Goal: Register for event/course

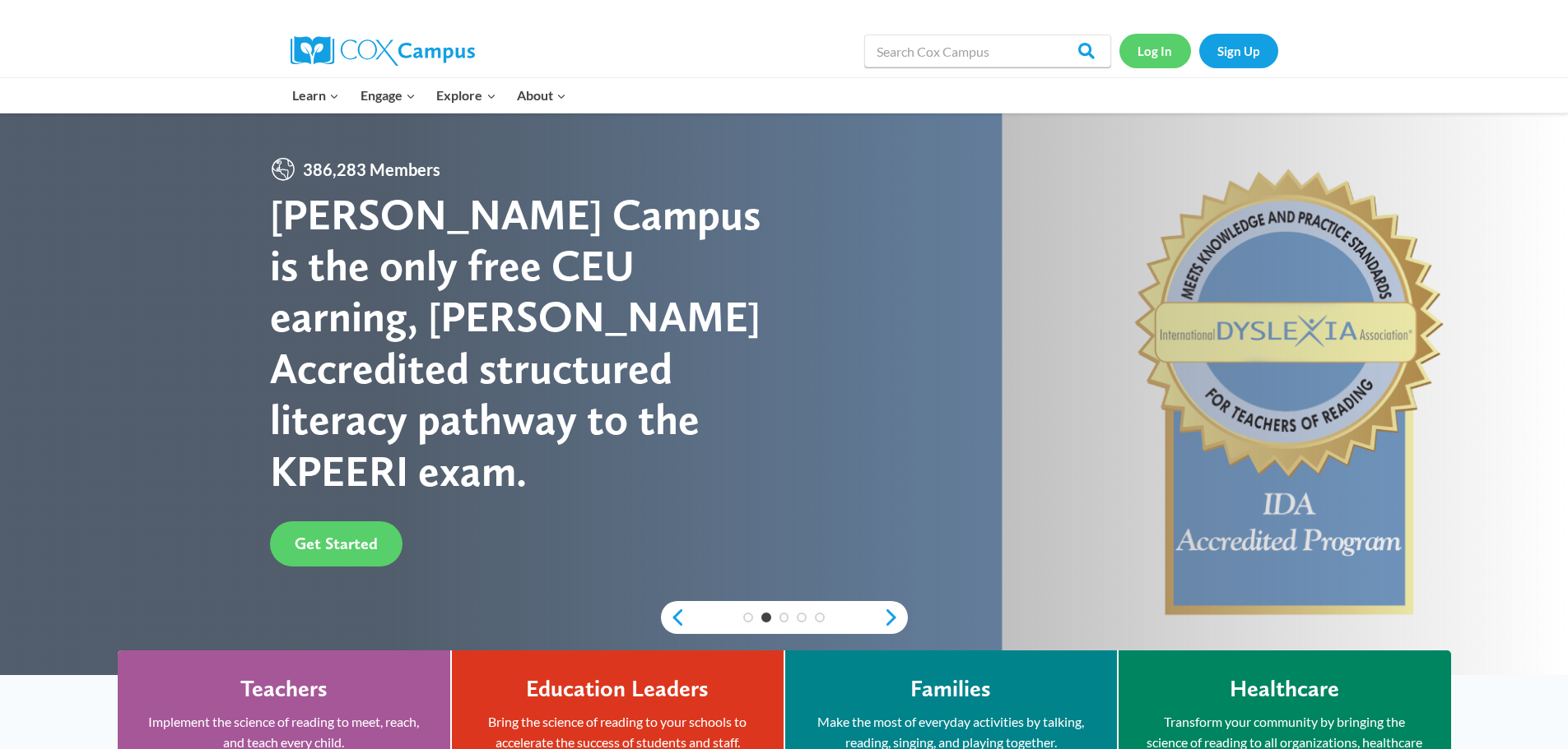
click at [1181, 46] on link "Log In" at bounding box center [1155, 51] width 72 height 34
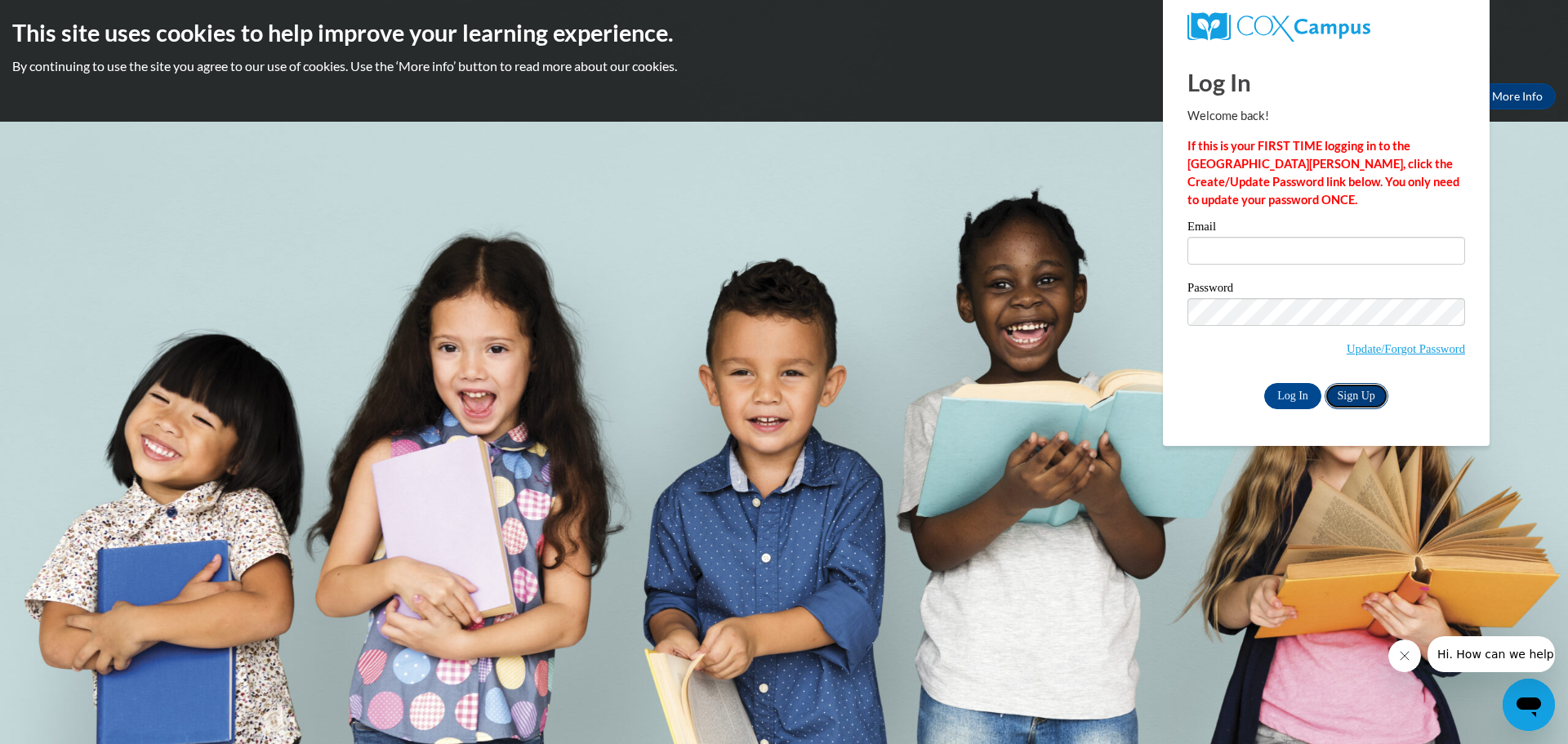
click at [1375, 392] on link "Sign Up" at bounding box center [1356, 396] width 63 height 26
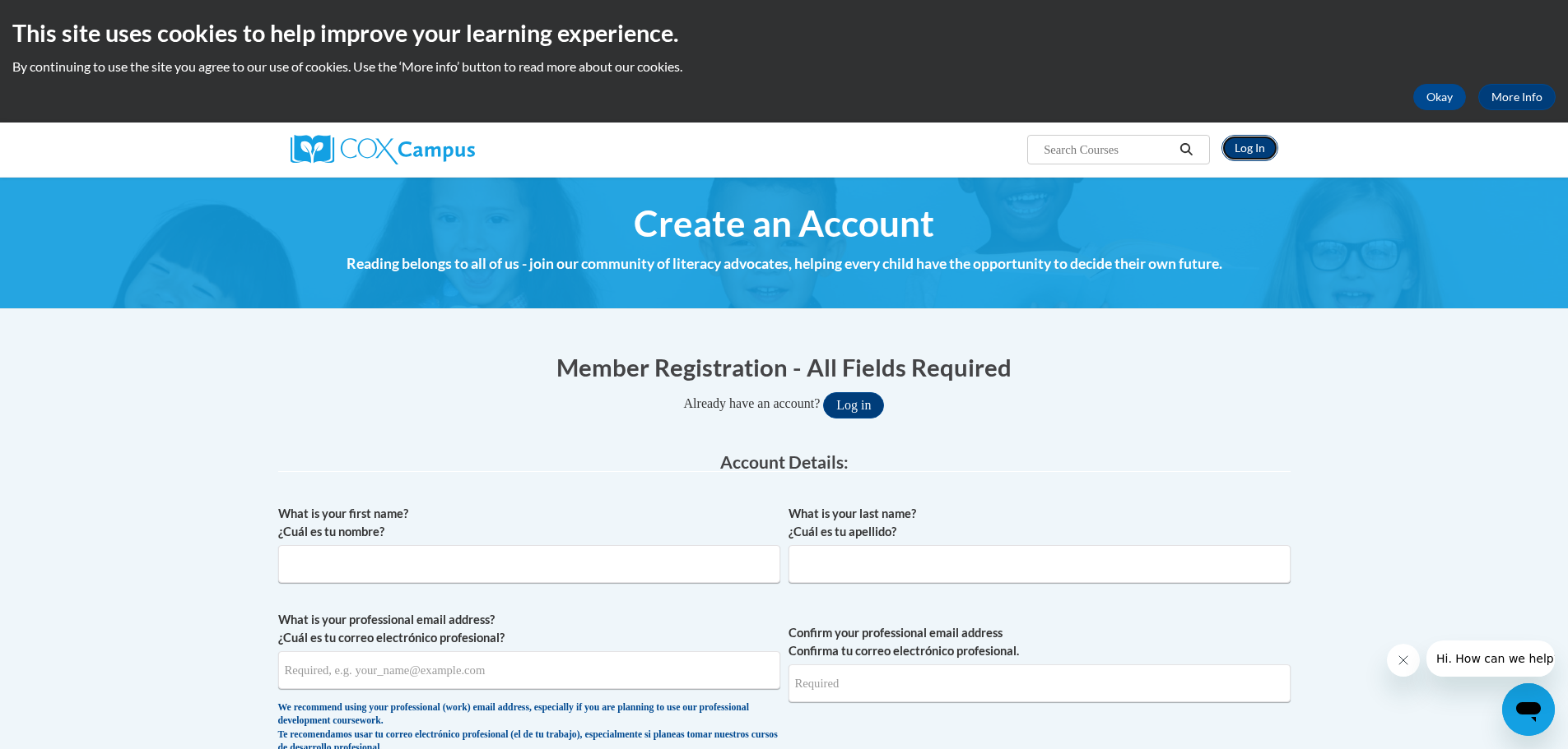
click at [1257, 148] on link "Log In" at bounding box center [1249, 148] width 57 height 26
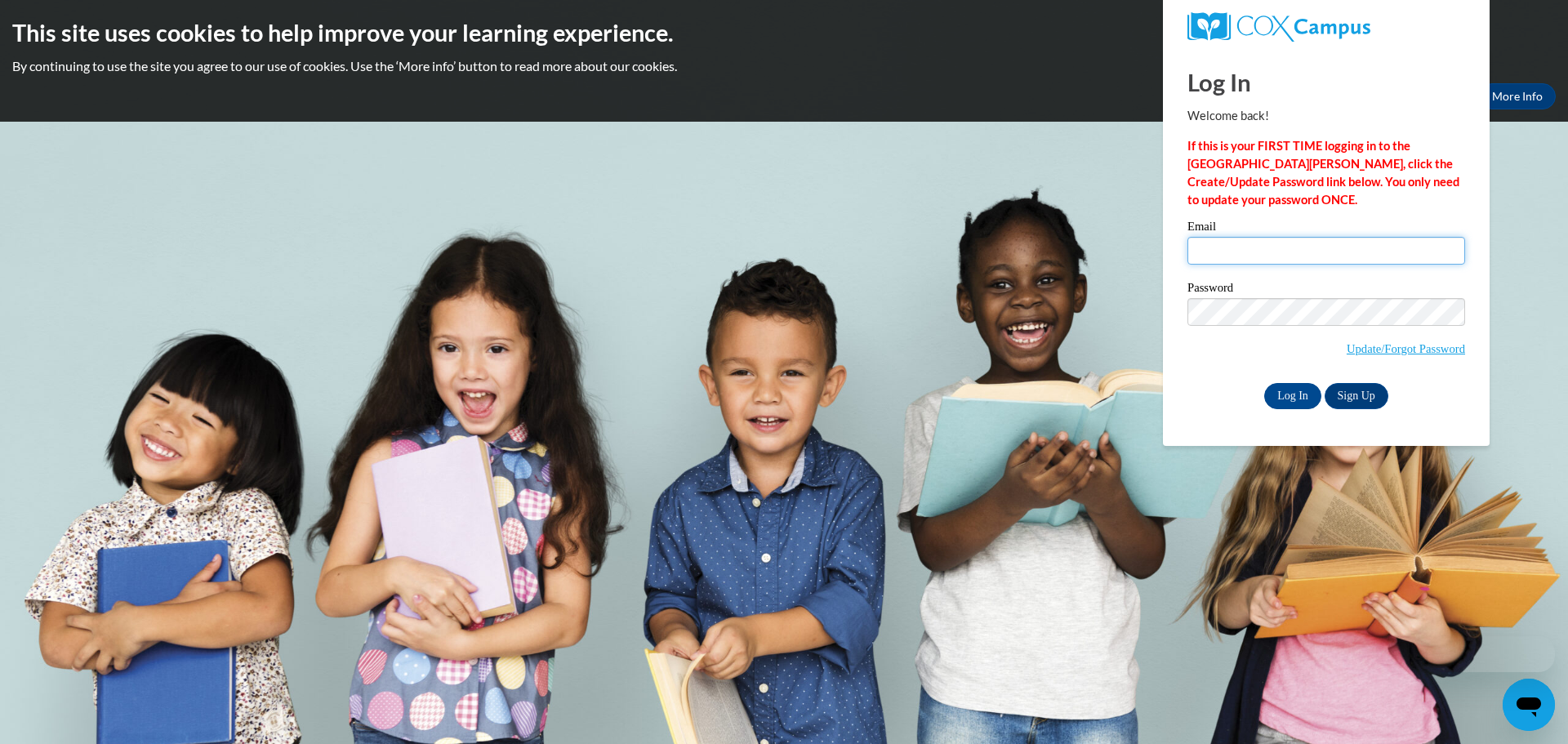
drag, startPoint x: 0, startPoint y: 0, endPoint x: 1261, endPoint y: 243, distance: 1284.2
click at [1261, 243] on input "Email" at bounding box center [1326, 251] width 277 height 28
type input "Leola6.3"
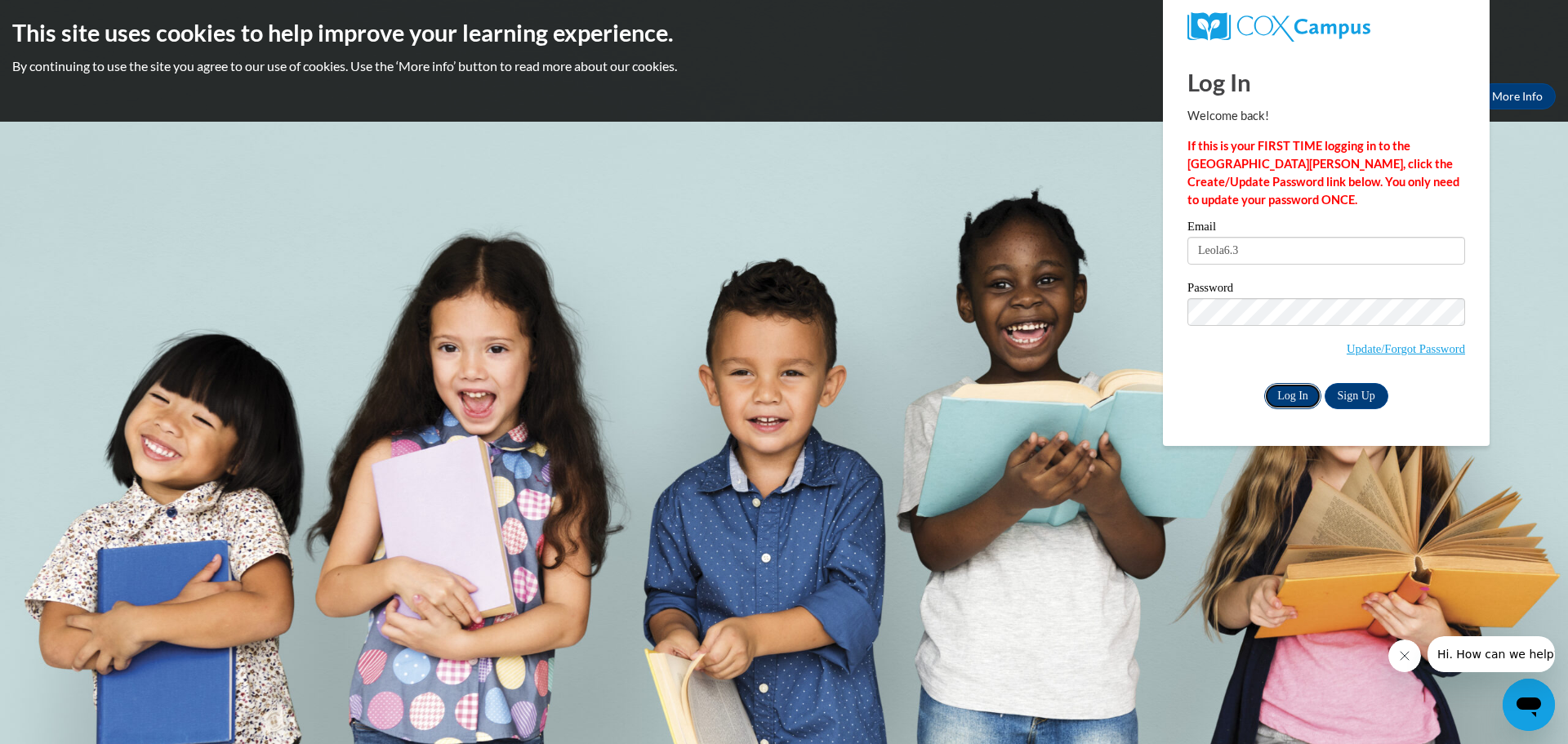
click at [1291, 390] on input "Log In" at bounding box center [1292, 396] width 57 height 26
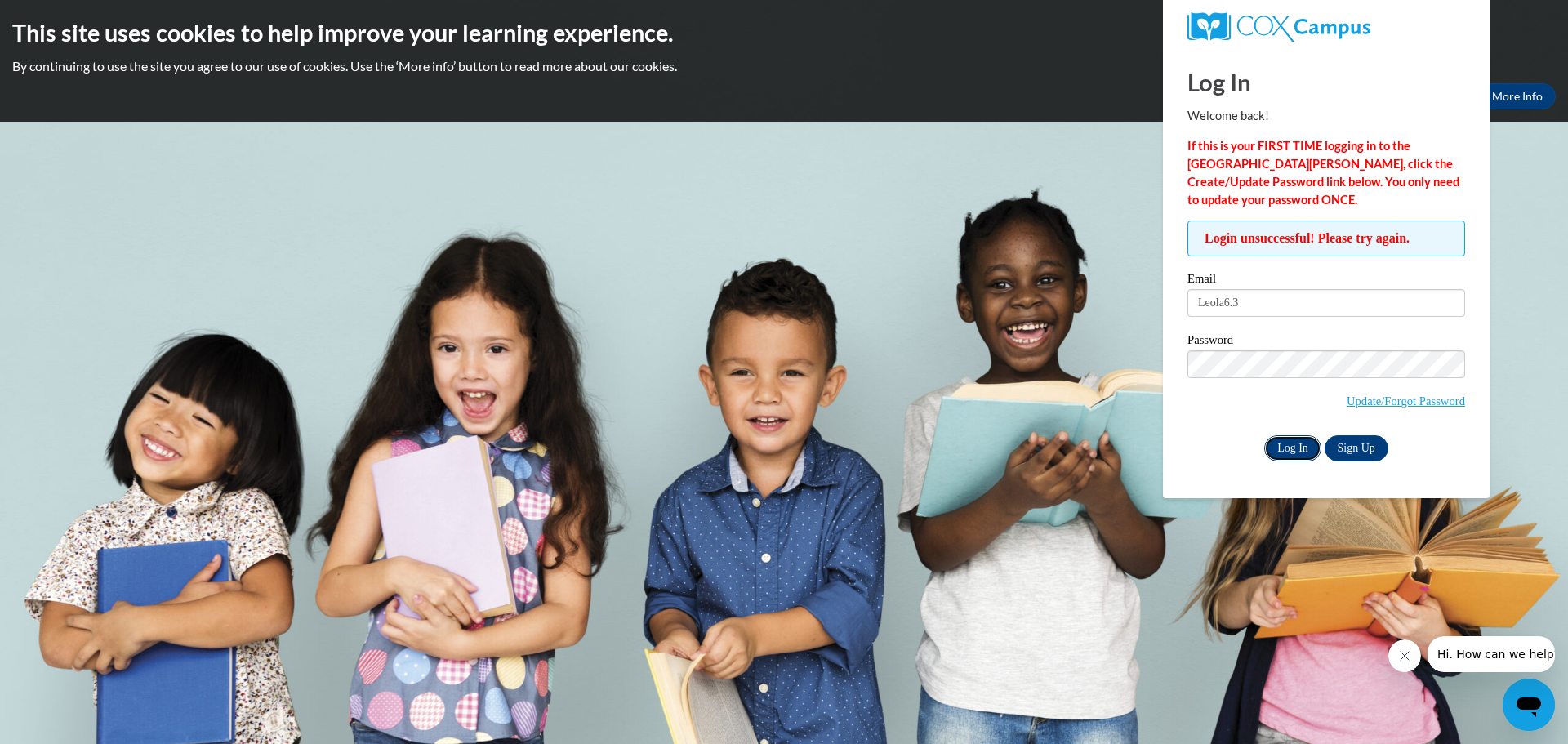
click at [1295, 447] on input "Log In" at bounding box center [1292, 448] width 57 height 26
click at [1371, 399] on link "Update/Forgot Password" at bounding box center [1406, 401] width 119 height 13
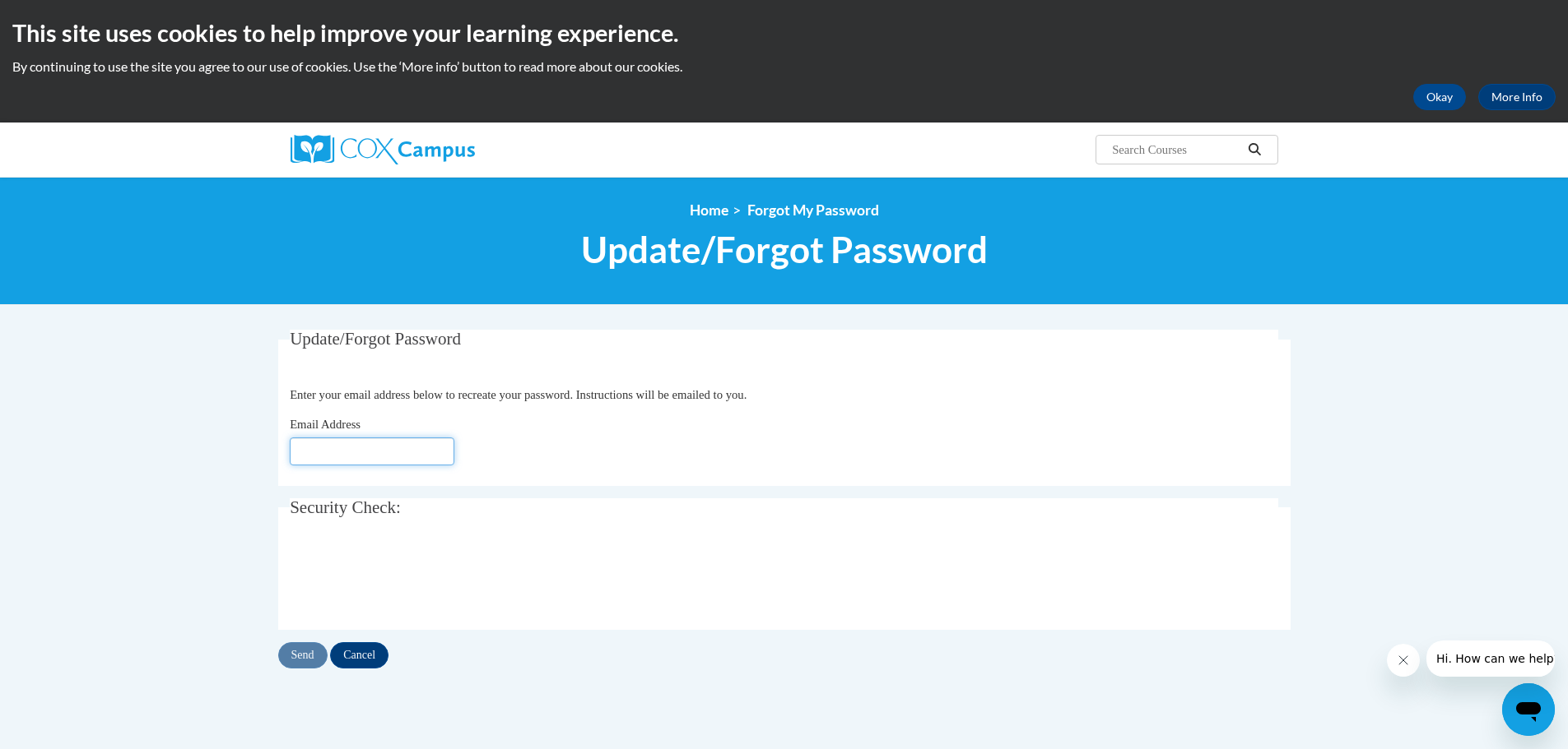
click at [301, 448] on input "Email Address" at bounding box center [372, 451] width 164 height 28
click at [309, 656] on div "Send Cancel" at bounding box center [784, 656] width 1012 height 26
click at [331, 507] on span "Security Check:" at bounding box center [345, 507] width 111 height 20
click at [564, 498] on legend "Security Check:" at bounding box center [784, 508] width 989 height 19
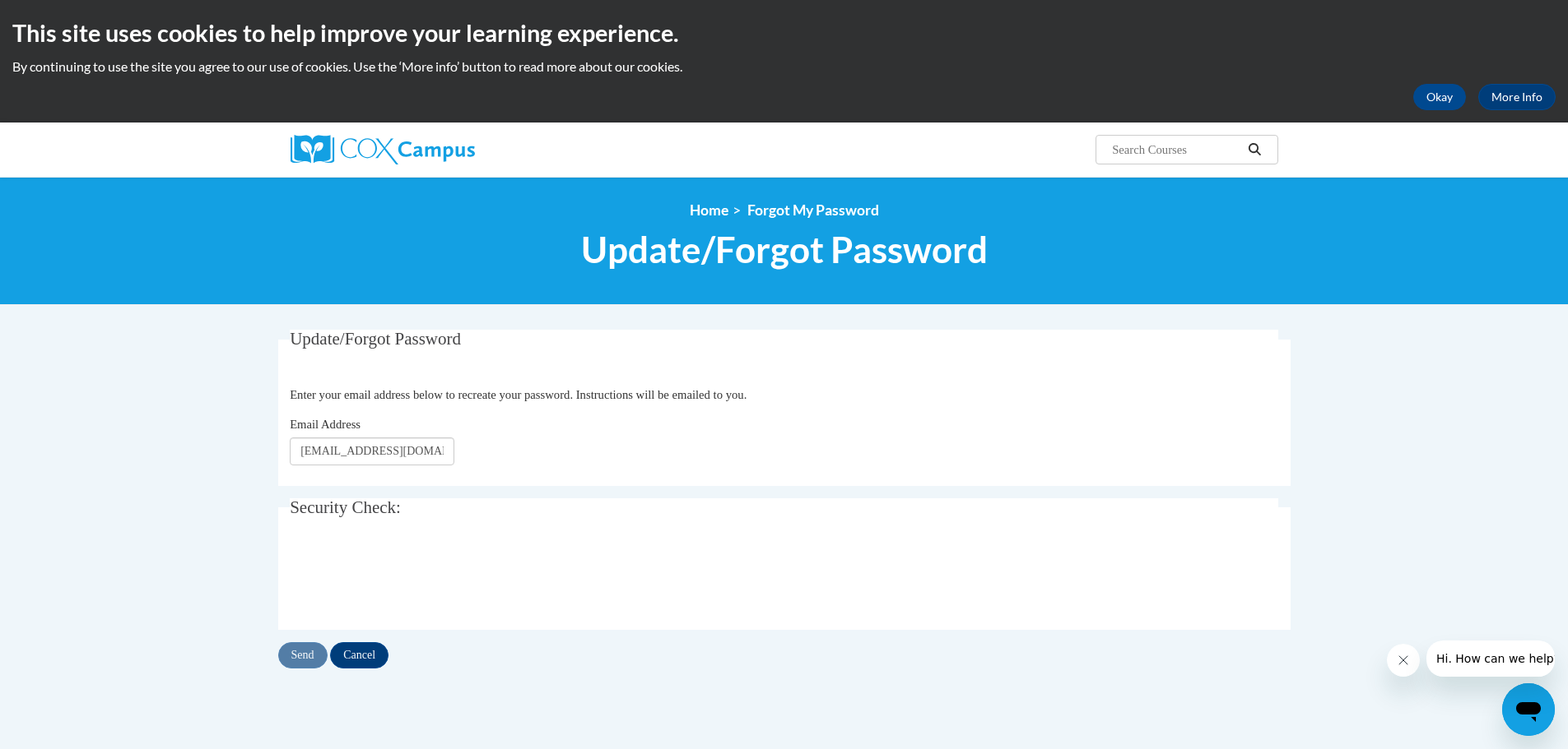
click at [491, 441] on div "Email Address stepfast59@gmail.com" at bounding box center [784, 440] width 989 height 50
click at [318, 662] on div "Send Cancel" at bounding box center [784, 656] width 1012 height 26
click at [311, 655] on div "Send Cancel" at bounding box center [784, 656] width 1012 height 26
click at [307, 655] on div "Send Cancel" at bounding box center [784, 656] width 1012 height 26
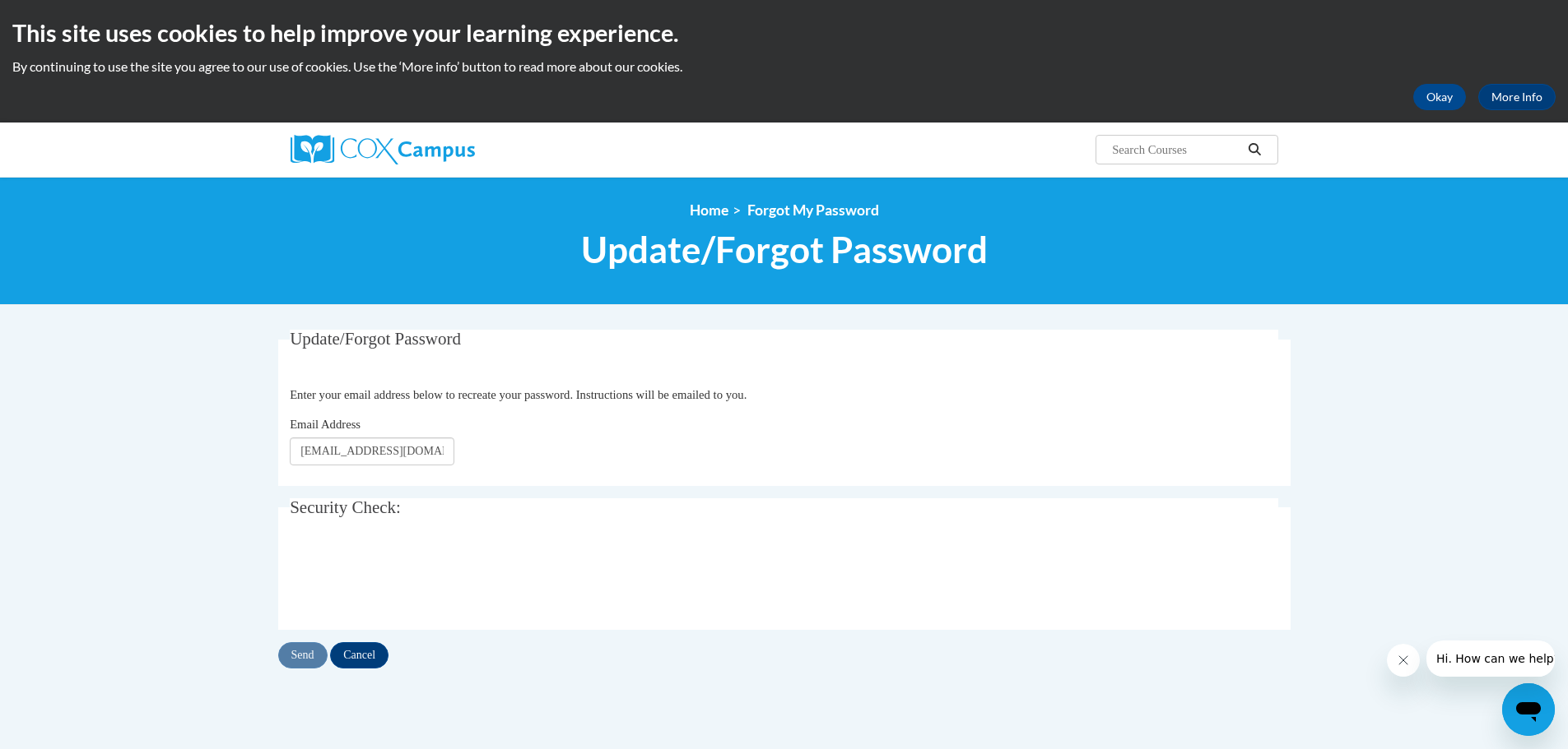
click at [307, 655] on div "Send Cancel" at bounding box center [784, 656] width 1012 height 26
click at [338, 454] on input "stepfast59@gmail.com" at bounding box center [372, 451] width 164 height 28
drag, startPoint x: 1094, startPoint y: 496, endPoint x: 1087, endPoint y: 491, distance: 8.6
click at [1093, 495] on div "Update/Forgot Password Please enter your email address Enter your email address…" at bounding box center [784, 499] width 1012 height 339
click at [307, 654] on div "Send Cancel" at bounding box center [784, 656] width 1012 height 26
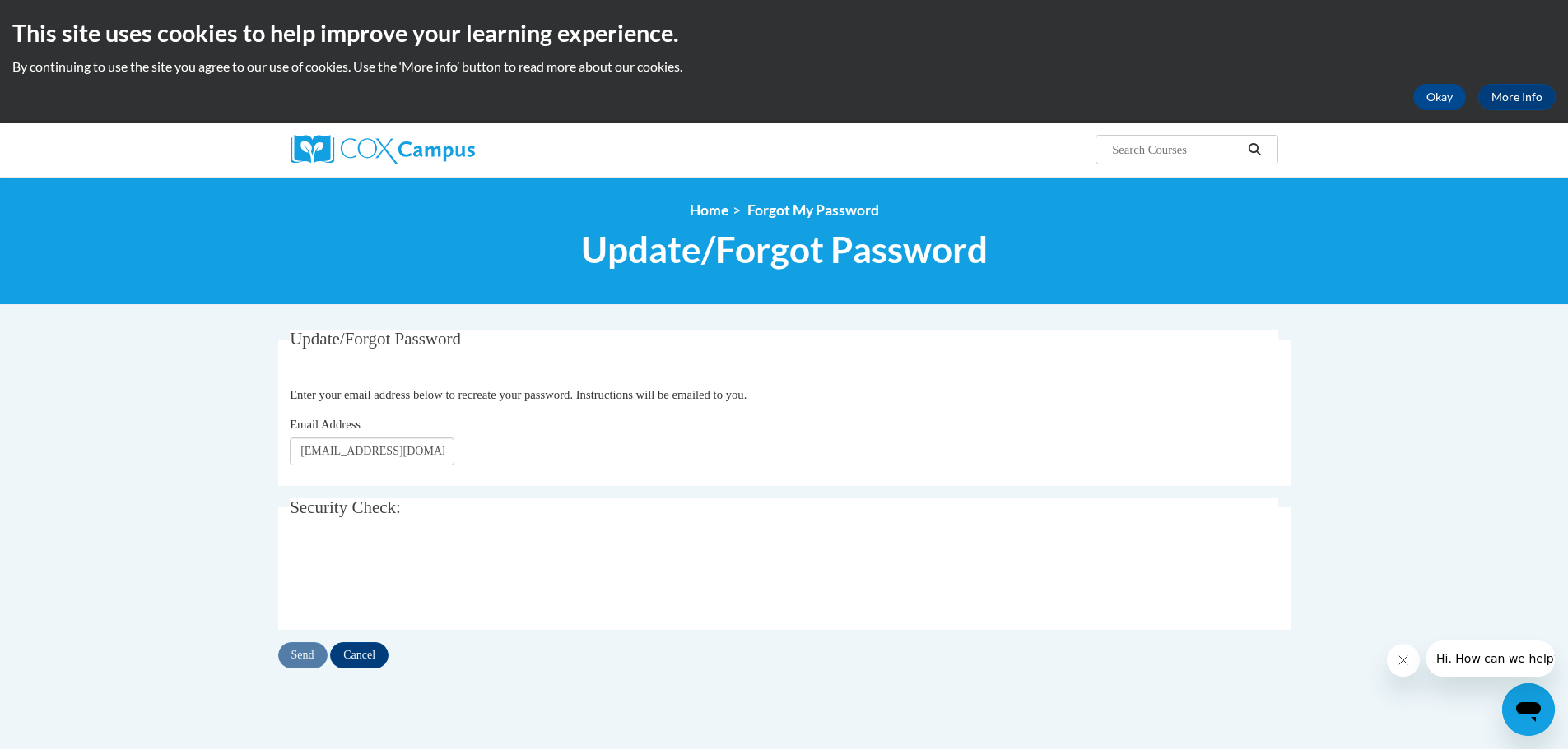
click at [307, 654] on div "Send Cancel" at bounding box center [784, 656] width 1012 height 26
click at [335, 450] on input "stepfas69@gmail.com" at bounding box center [372, 451] width 164 height 28
type input "stepfast69@gmail.com"
click at [302, 659] on div "Send Cancel" at bounding box center [784, 656] width 1012 height 26
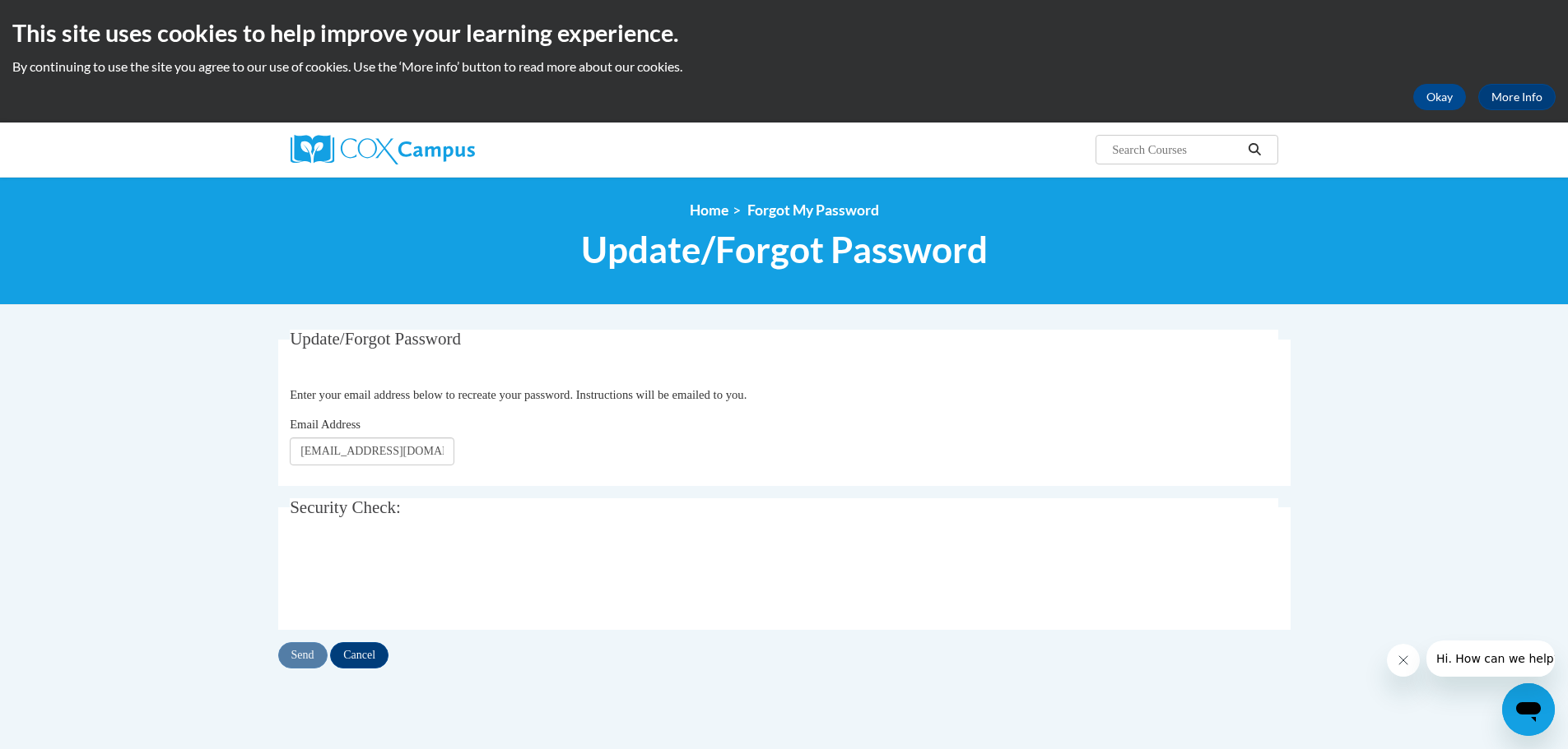
click at [302, 654] on div "Send Cancel" at bounding box center [784, 656] width 1012 height 26
drag, startPoint x: 422, startPoint y: 443, endPoint x: 246, endPoint y: 447, distance: 176.0
click at [248, 447] on body "This site uses cookies to help improve your learning experience. By continuing …" at bounding box center [784, 545] width 1568 height 1090
type input "[EMAIL_ADDRESS][DOMAIN_NAME]"
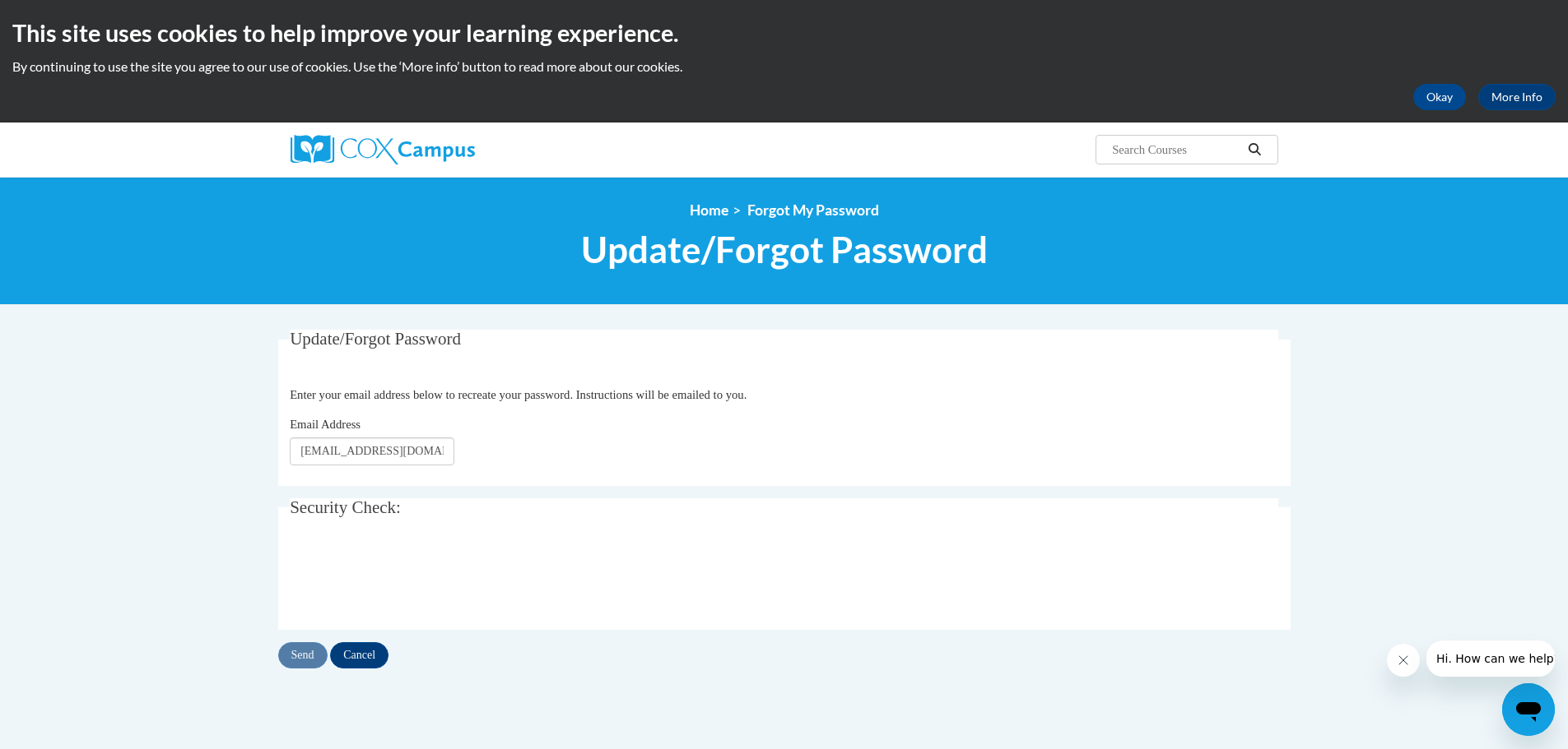
click at [294, 653] on div "Send Cancel" at bounding box center [784, 656] width 1012 height 26
click at [296, 650] on div "Send Cancel" at bounding box center [784, 656] width 1012 height 26
click at [303, 655] on div "Send Cancel" at bounding box center [784, 656] width 1012 height 26
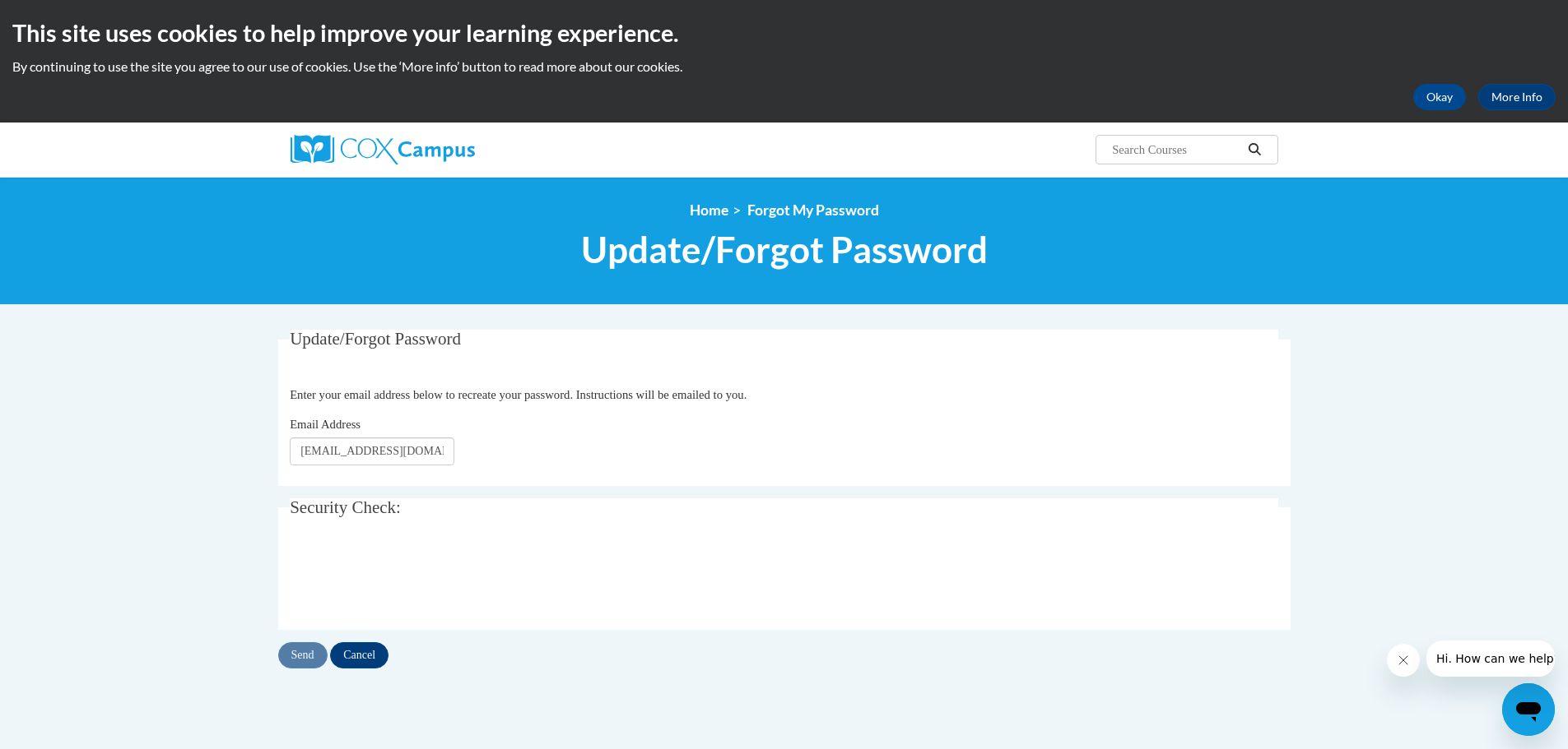
drag, startPoint x: 304, startPoint y: 654, endPoint x: 521, endPoint y: 613, distance: 220.8
click at [307, 653] on div "Send Cancel" at bounding box center [784, 656] width 1012 height 26
click at [894, 489] on div "Update/Forgot Password Please enter your email address Enter your email address…" at bounding box center [784, 499] width 1012 height 339
click at [314, 340] on span "Update/Forgot Password" at bounding box center [376, 339] width 171 height 20
click at [302, 647] on div "Send Cancel" at bounding box center [784, 656] width 1012 height 26
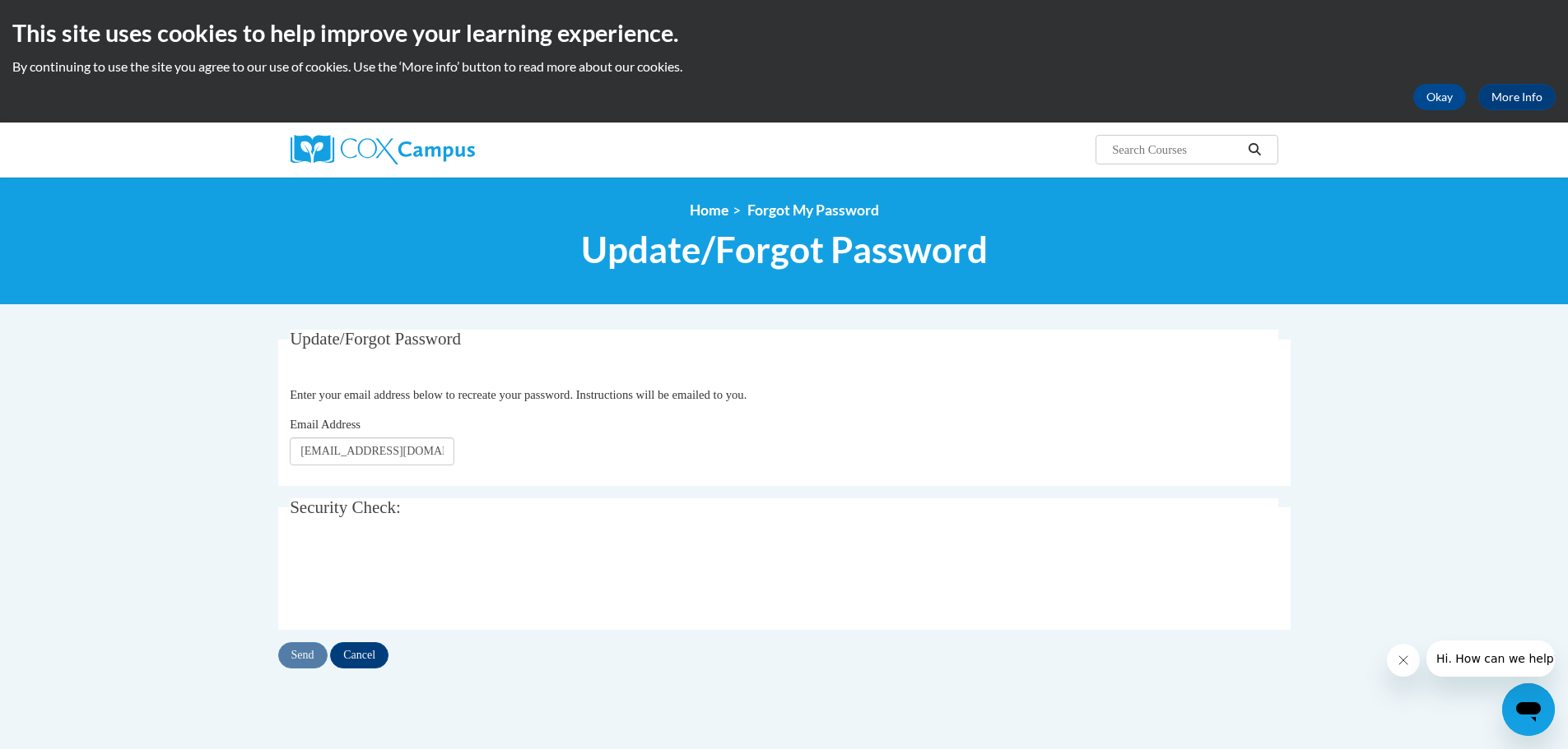
click at [302, 647] on div "Send Cancel" at bounding box center [784, 656] width 1012 height 26
click at [359, 650] on input "Cancel" at bounding box center [359, 656] width 59 height 26
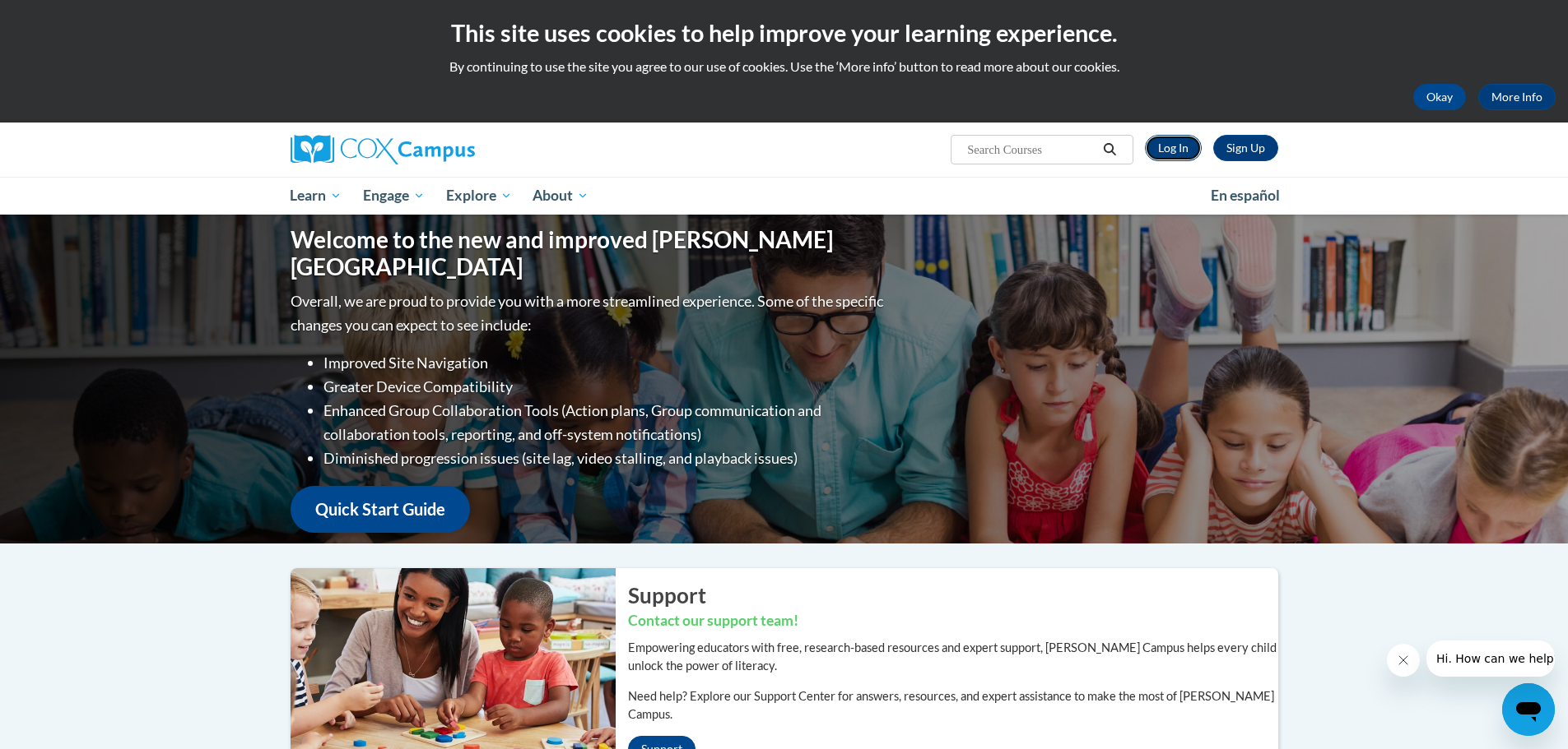
click at [1180, 147] on link "Log In" at bounding box center [1173, 148] width 57 height 26
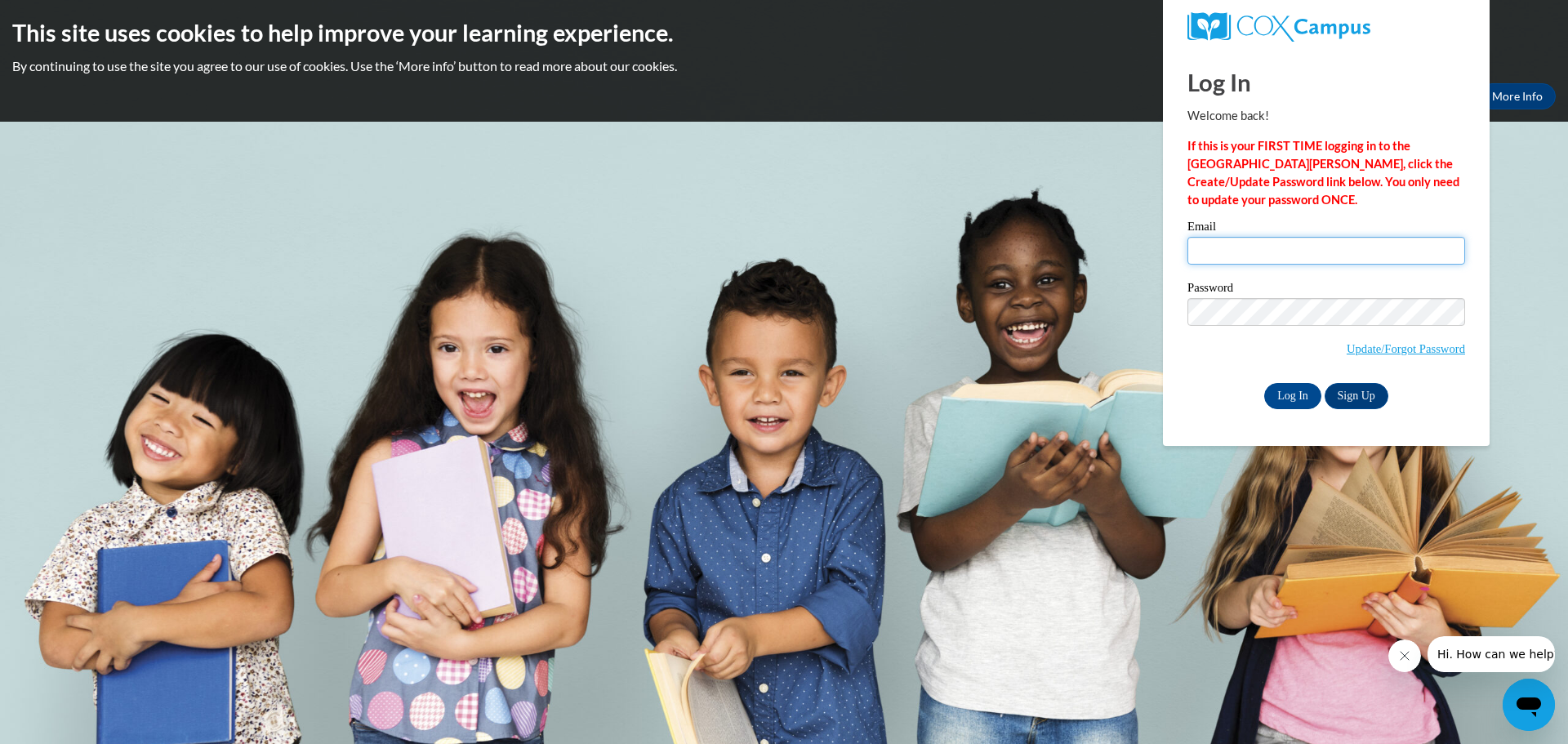
click at [1193, 245] on input "Email" at bounding box center [1326, 251] width 277 height 28
type input "[EMAIL_ADDRESS][DOMAIN_NAME]"
click at [1264, 383] on input "Log In" at bounding box center [1292, 396] width 57 height 26
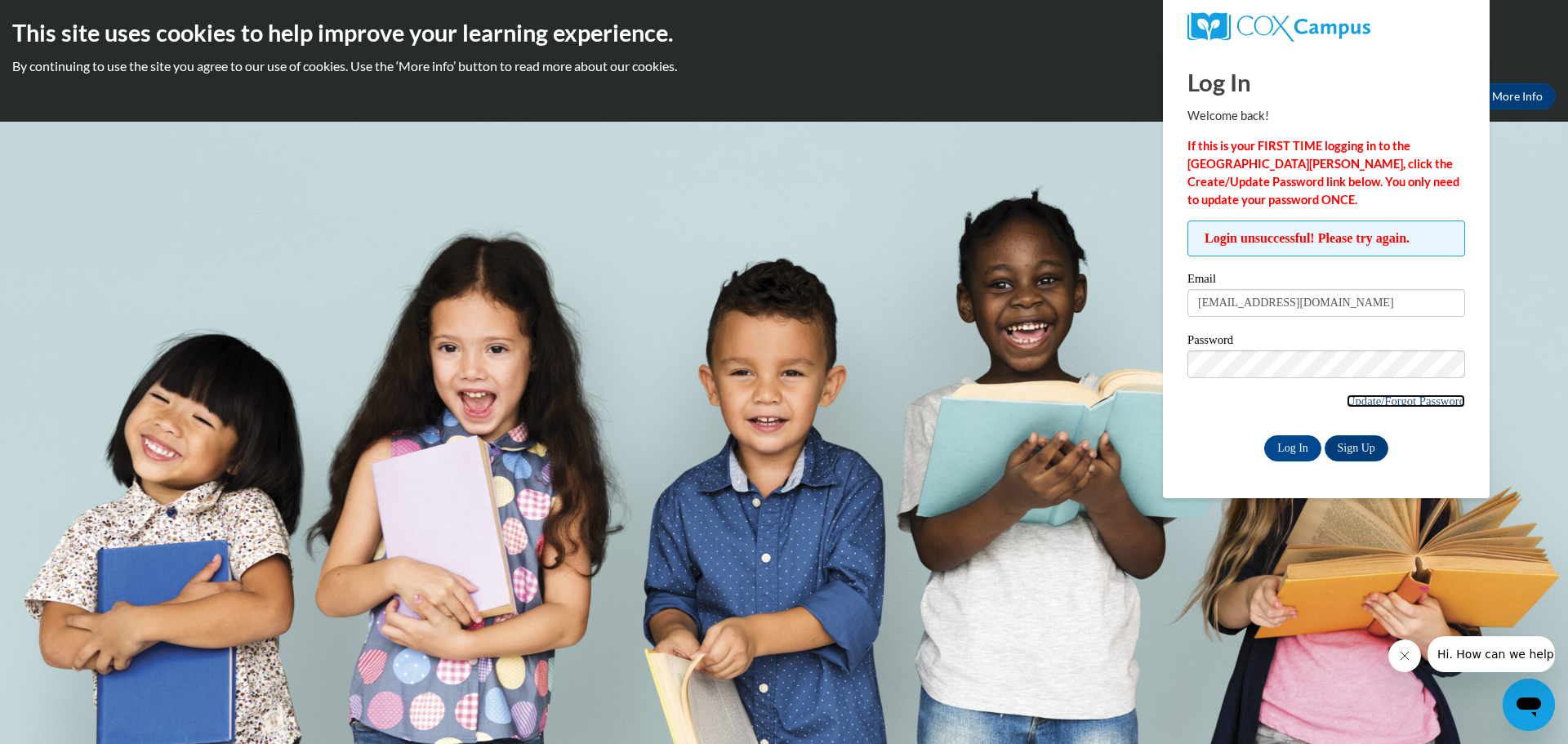
click at [1439, 402] on link "Update/Forgot Password" at bounding box center [1406, 401] width 119 height 13
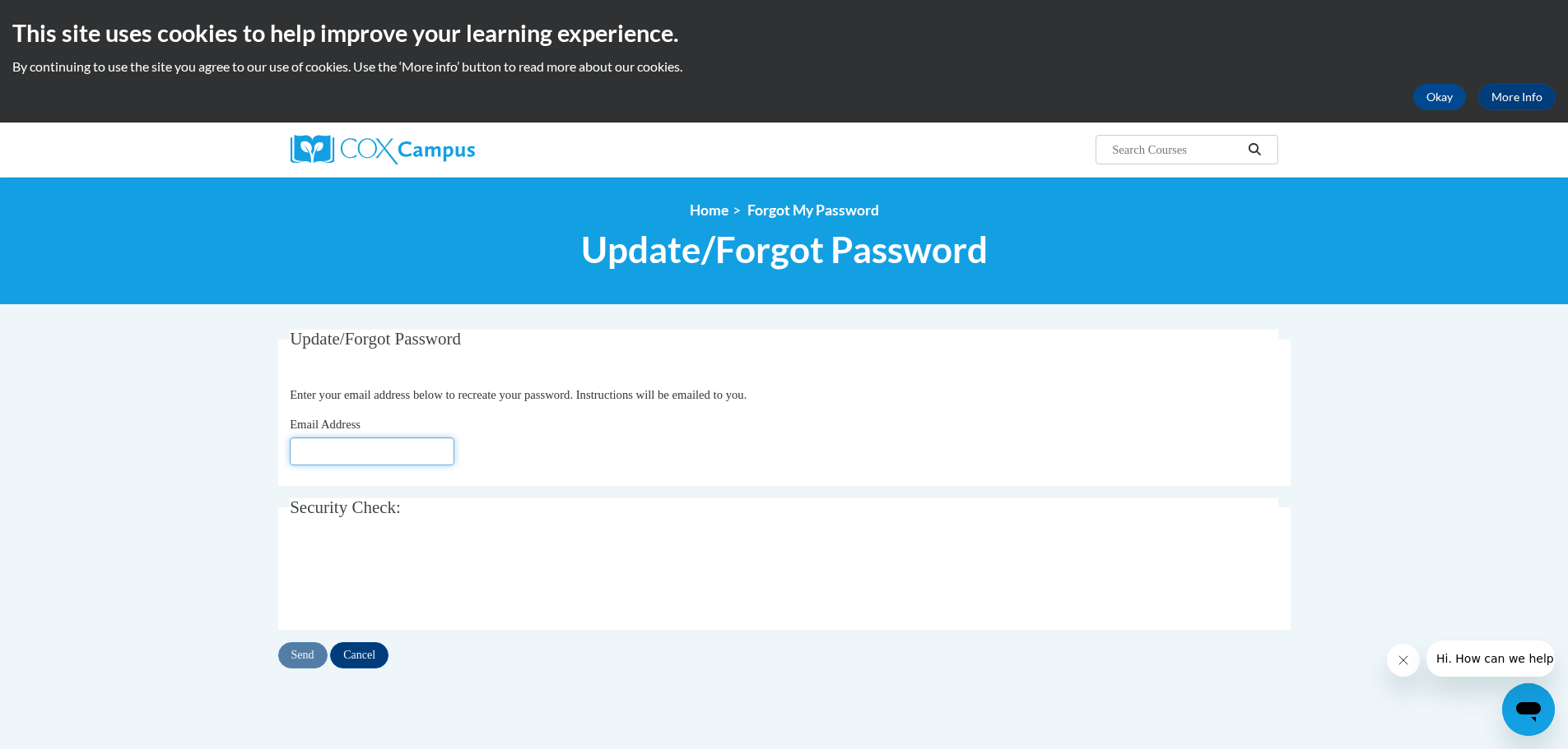
click at [391, 449] on input "Email Address" at bounding box center [372, 451] width 164 height 28
type input "Leola3.6"
click at [307, 646] on input "Send" at bounding box center [302, 656] width 50 height 26
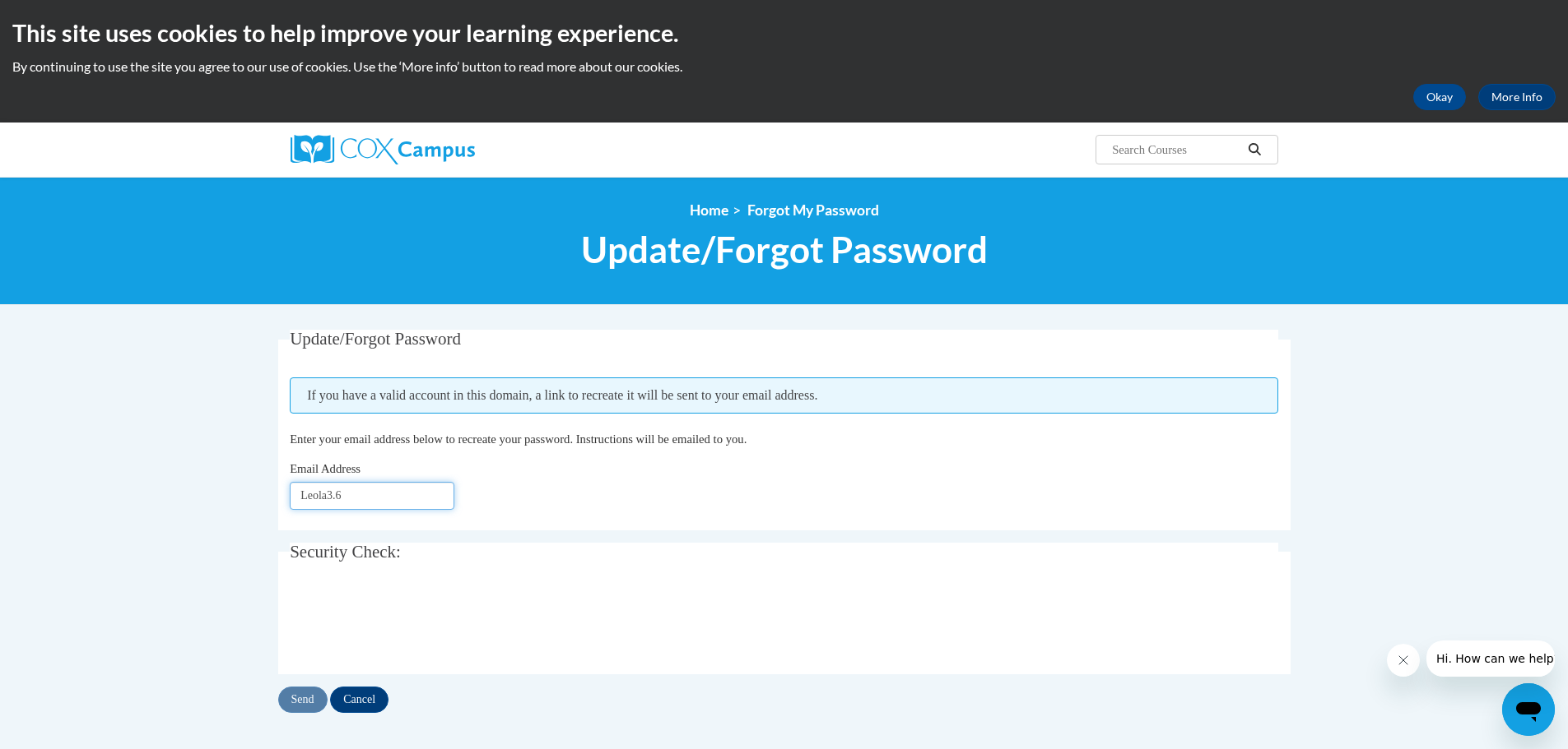
click at [363, 503] on input "Leola3.6" at bounding box center [372, 496] width 164 height 28
type input "Leola3.6!"
click at [297, 689] on input "Send" at bounding box center [302, 700] width 50 height 26
drag, startPoint x: 404, startPoint y: 497, endPoint x: 259, endPoint y: 491, distance: 145.1
click at [259, 491] on body "This site uses cookies to help improve your learning experience. By continuing …" at bounding box center [784, 558] width 1568 height 1116
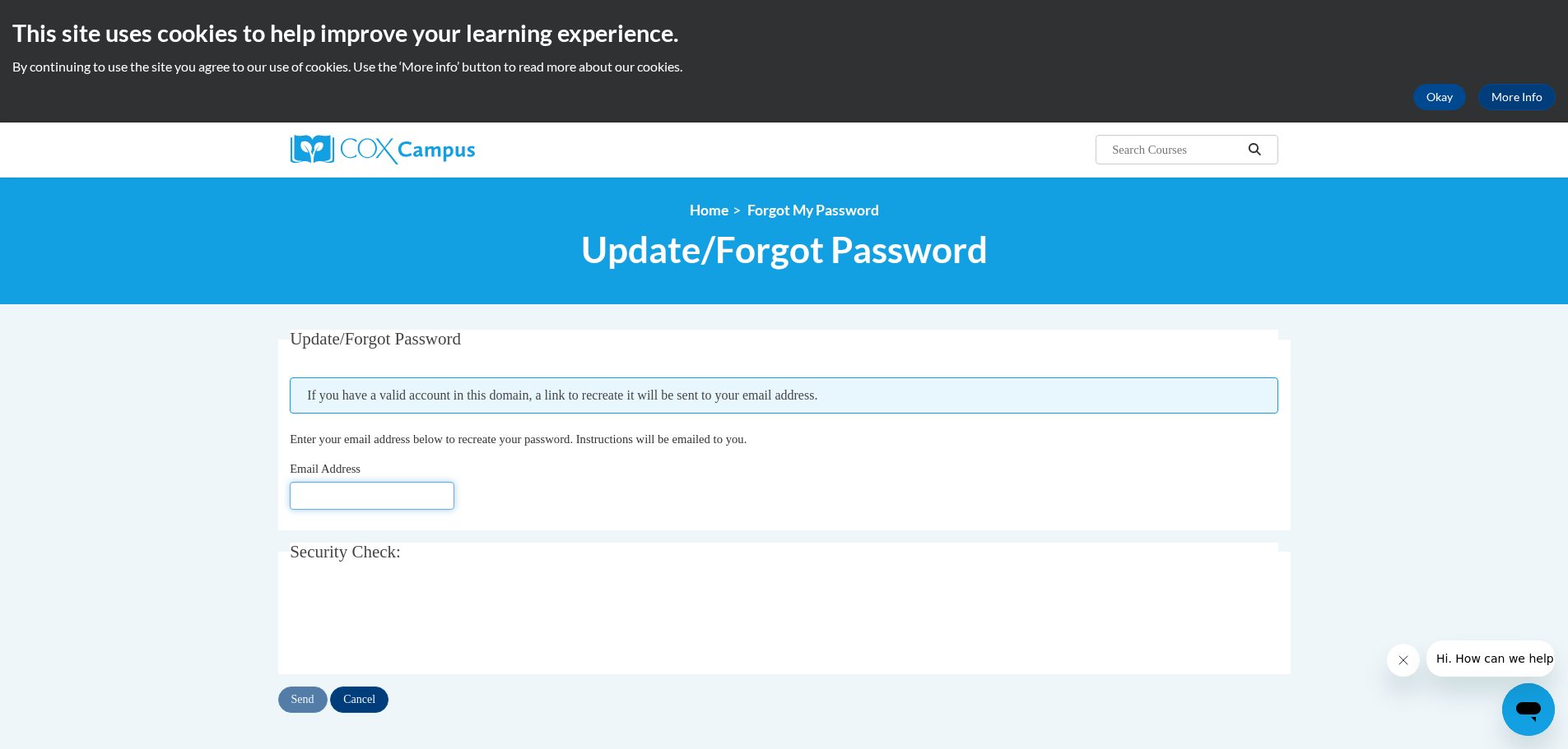
click at [350, 499] on input "Email Address" at bounding box center [372, 496] width 164 height 28
type input "[EMAIL_ADDRESS][DOMAIN_NAME]"
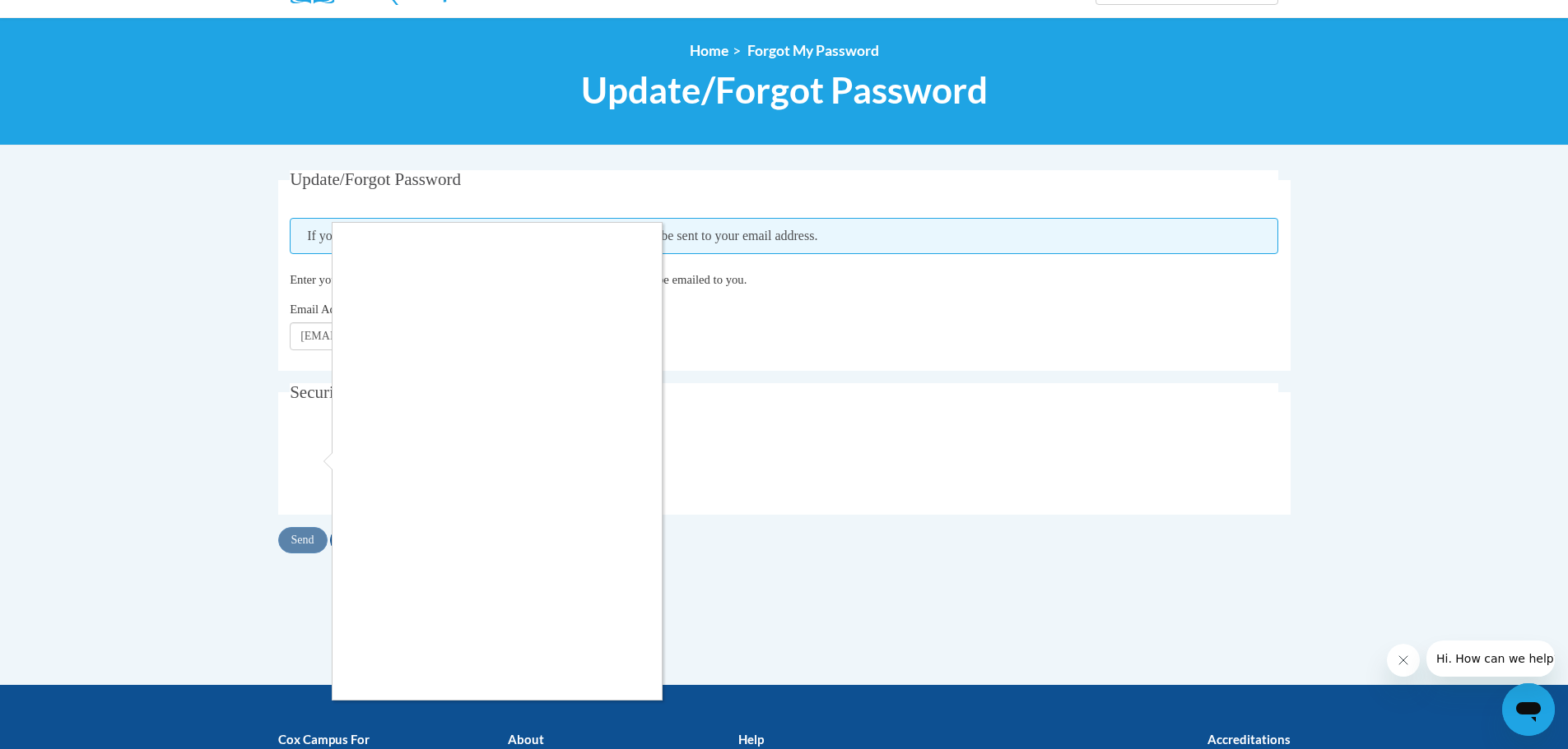
scroll to position [247, 0]
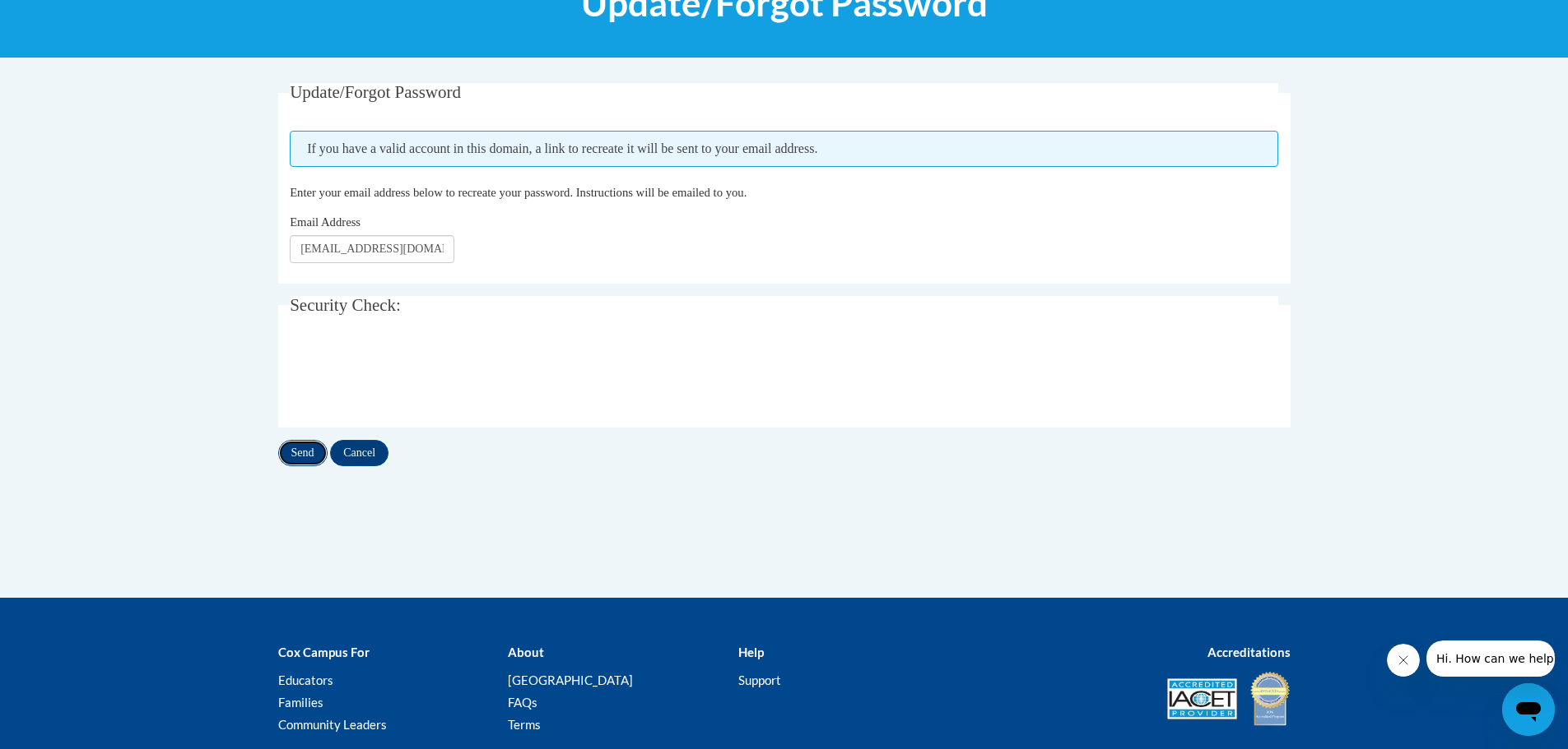
click at [306, 453] on input "Send" at bounding box center [302, 453] width 50 height 26
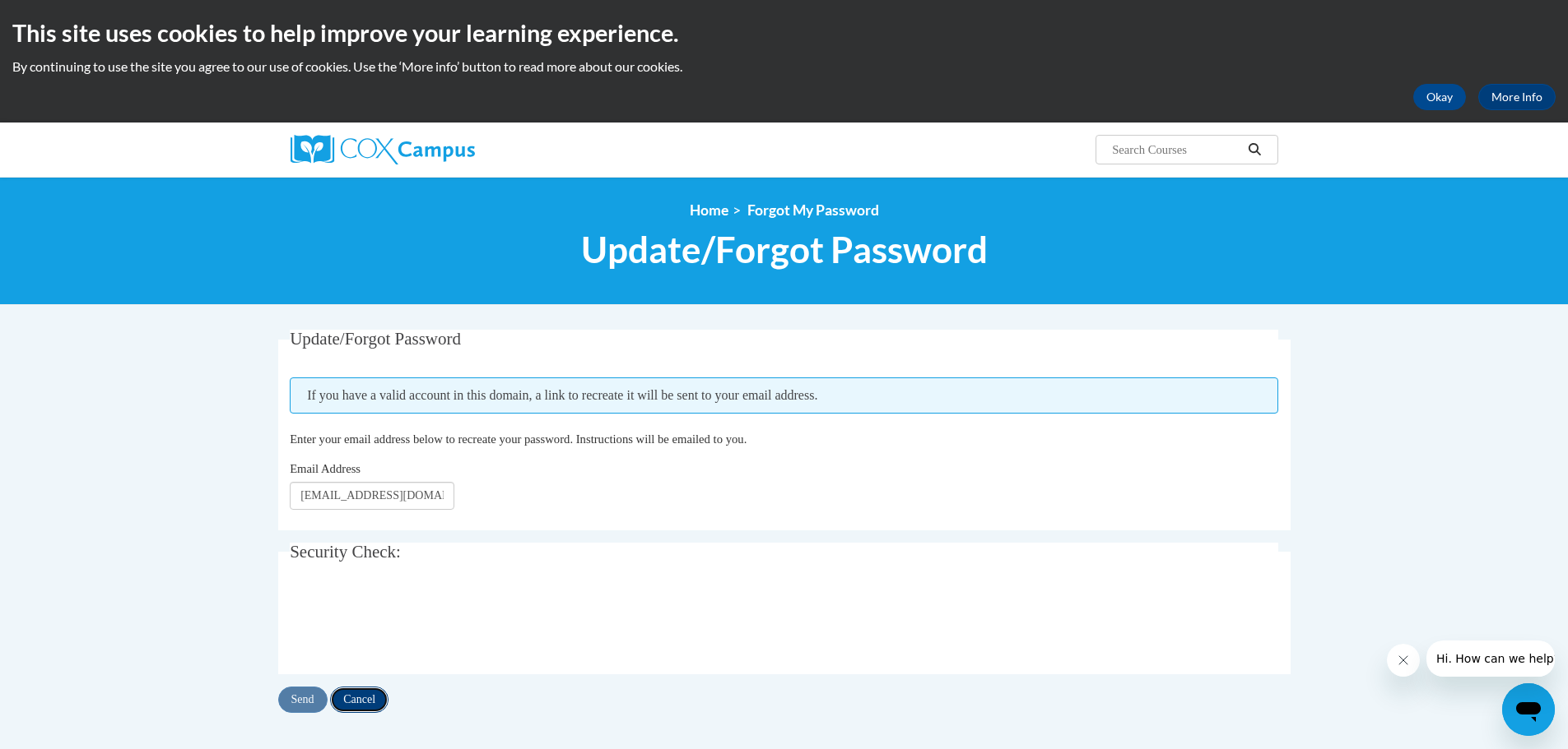
click at [353, 701] on input "Cancel" at bounding box center [359, 700] width 59 height 26
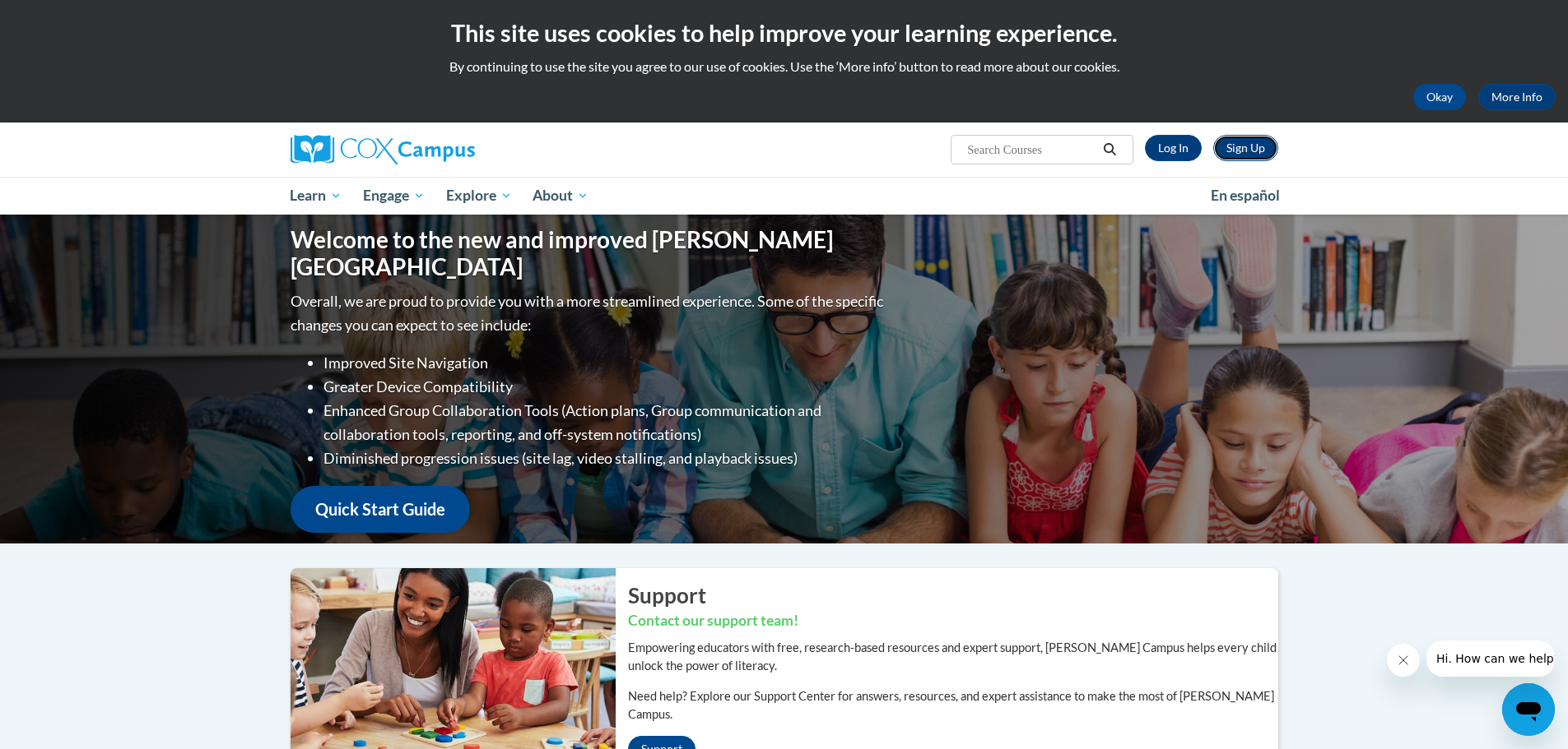
click at [1250, 139] on link "Sign Up" at bounding box center [1246, 148] width 65 height 26
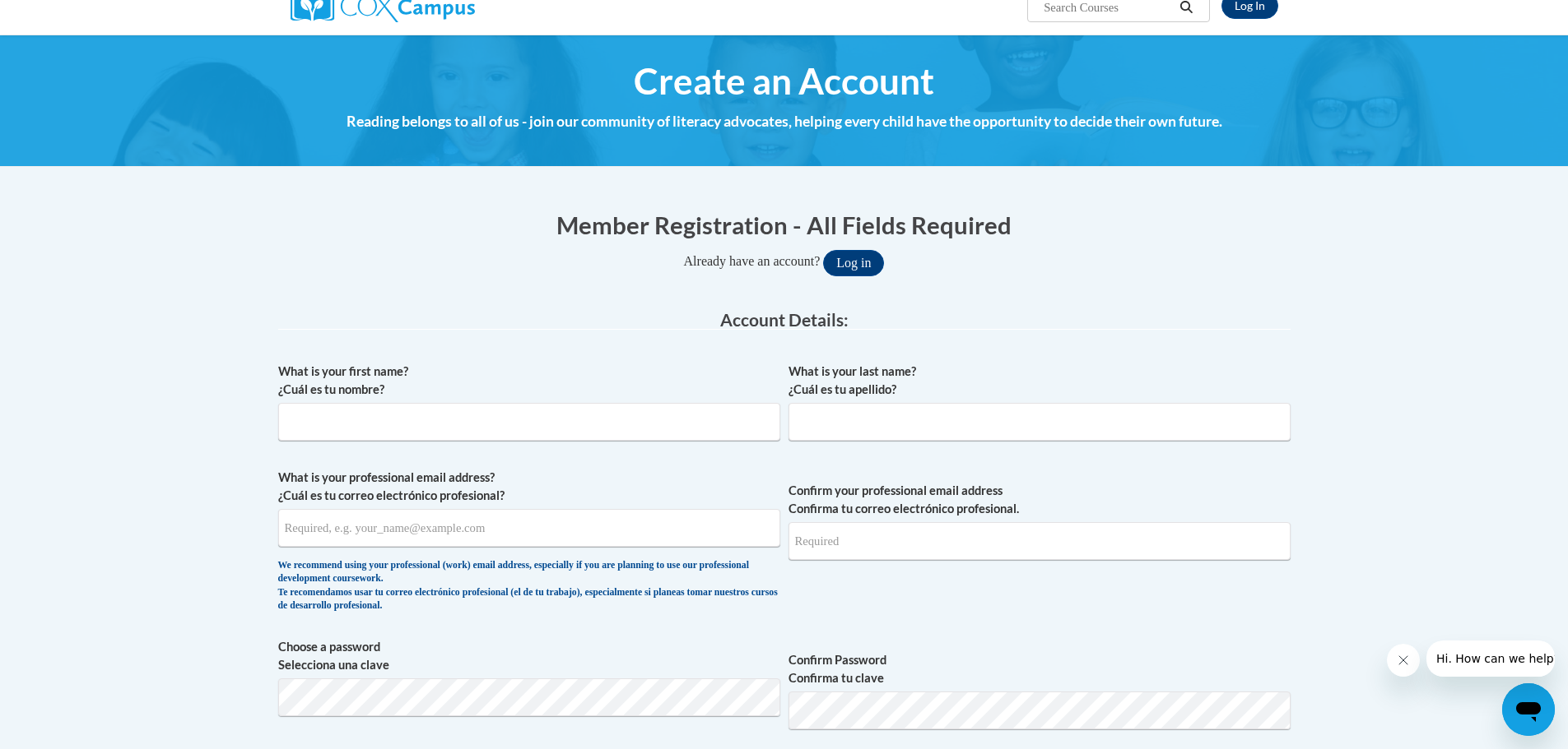
scroll to position [164, 0]
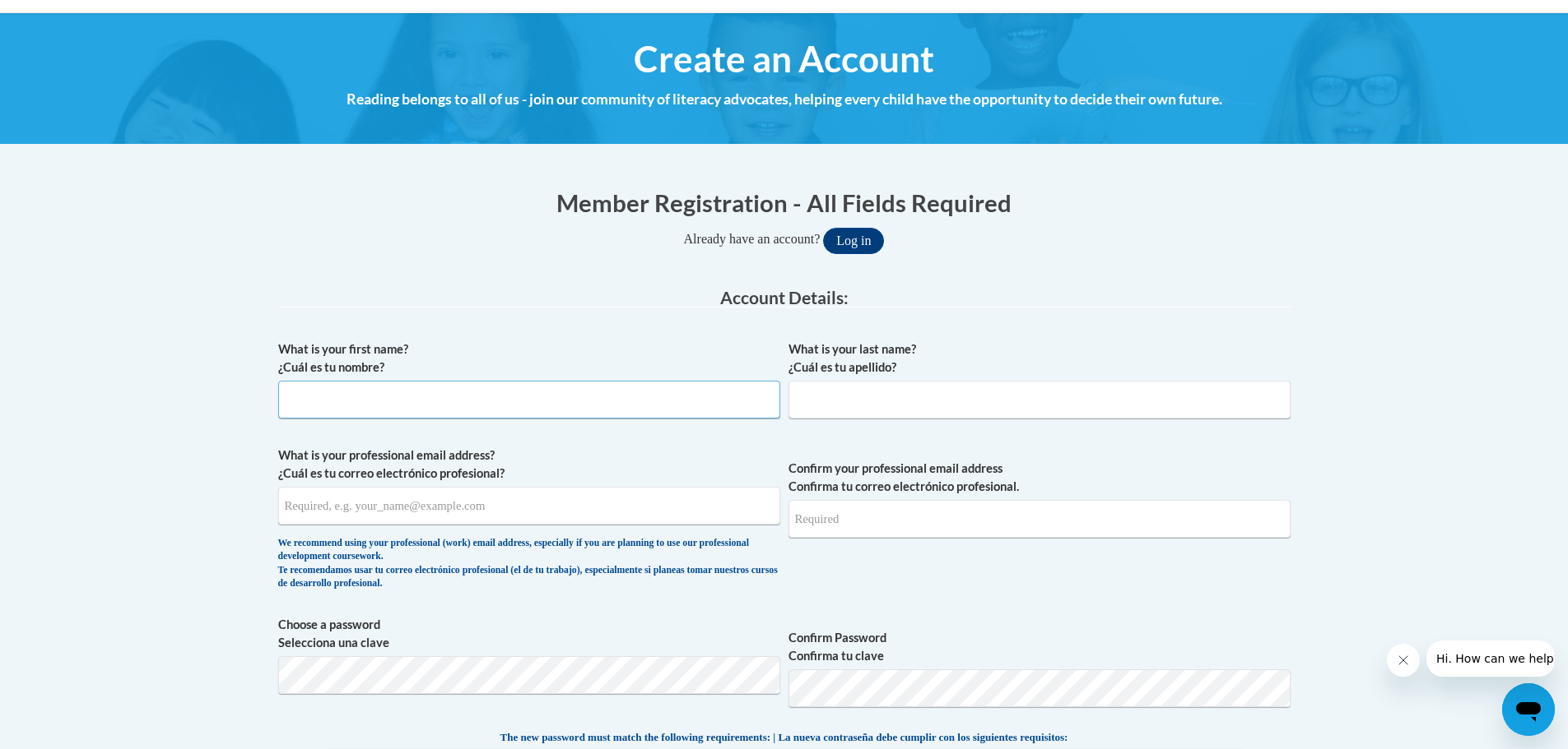
click at [447, 394] on input "What is your first name? ¿Cuál es tu nombre?" at bounding box center [528, 399] width 502 height 38
type input "[PERSON_NAME]"
click at [1112, 409] on input "What is your last name? ¿Cuál es tu apellido?" at bounding box center [1040, 399] width 502 height 38
type input "Jordan"
click at [478, 507] on input "What is your professional email address? ¿Cuál es tu correo electrónico profesi…" at bounding box center [528, 505] width 502 height 38
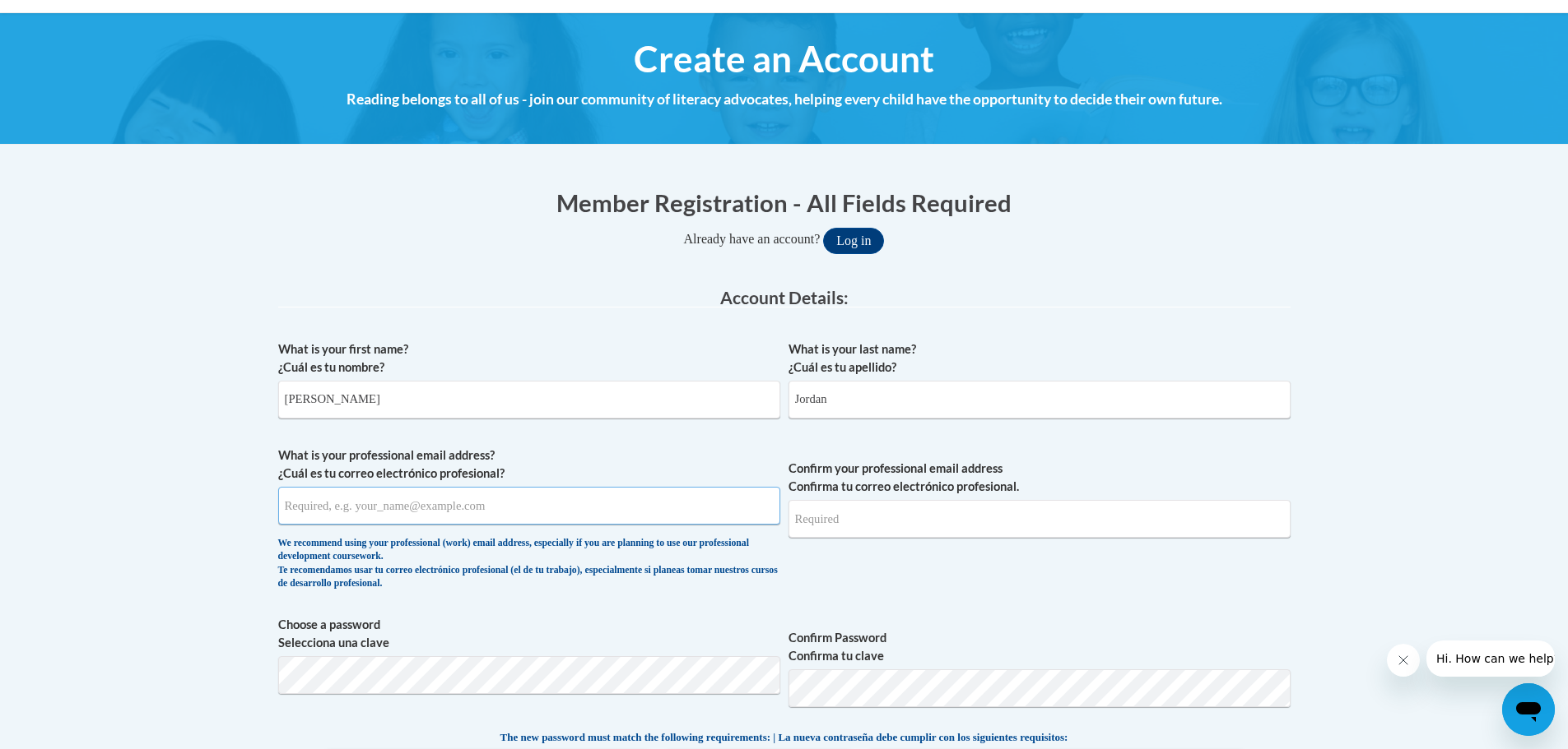
click at [494, 505] on input "What is your professional email address? ¿Cuál es tu correo electrónico profesi…" at bounding box center [528, 505] width 502 height 38
type input "stepfast69@gmail.com"
click at [818, 526] on input "Confirm your professional email address Confirma tu correo electrónico profesio…" at bounding box center [1040, 519] width 502 height 38
drag, startPoint x: 418, startPoint y: 510, endPoint x: 275, endPoint y: 480, distance: 146.1
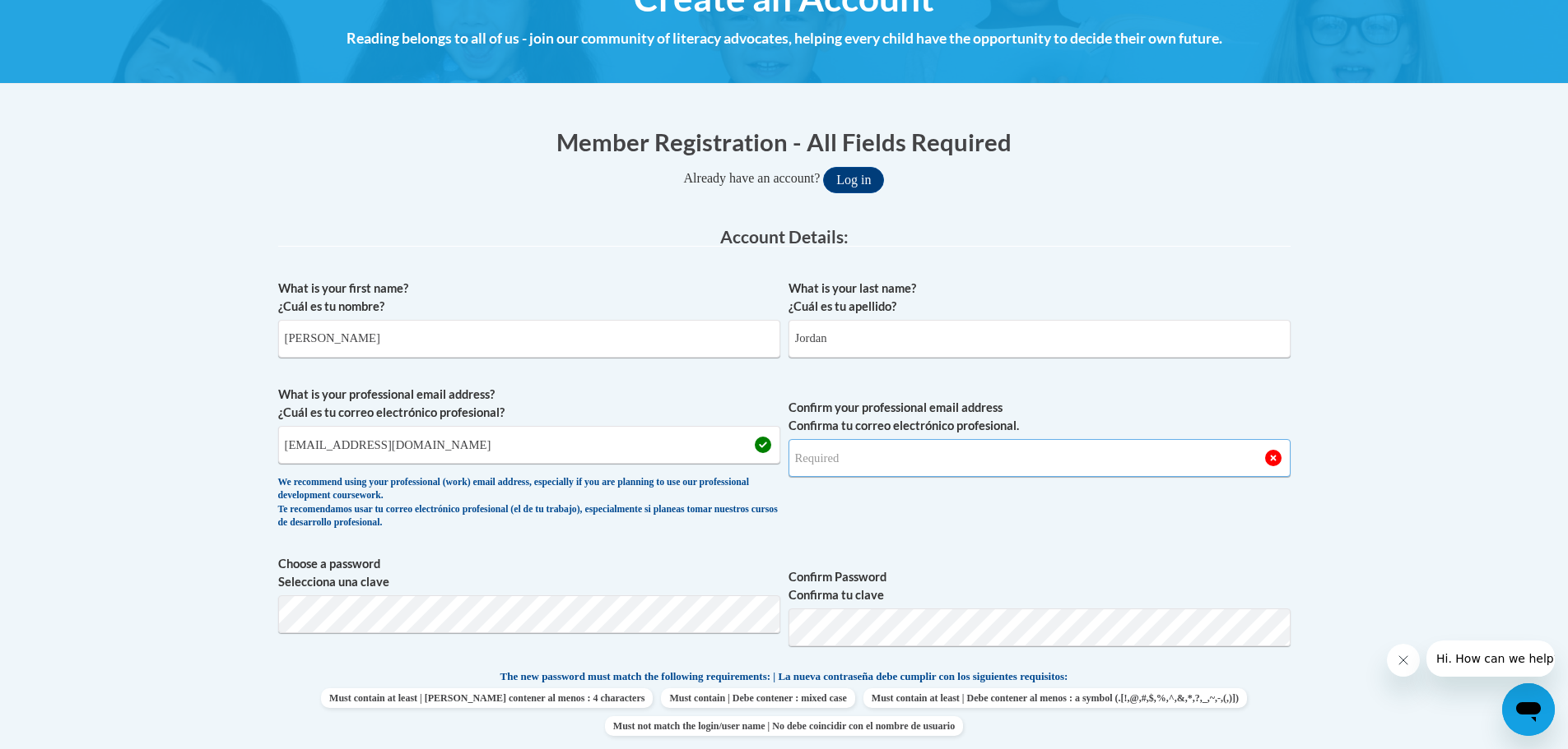
scroll to position [411, 0]
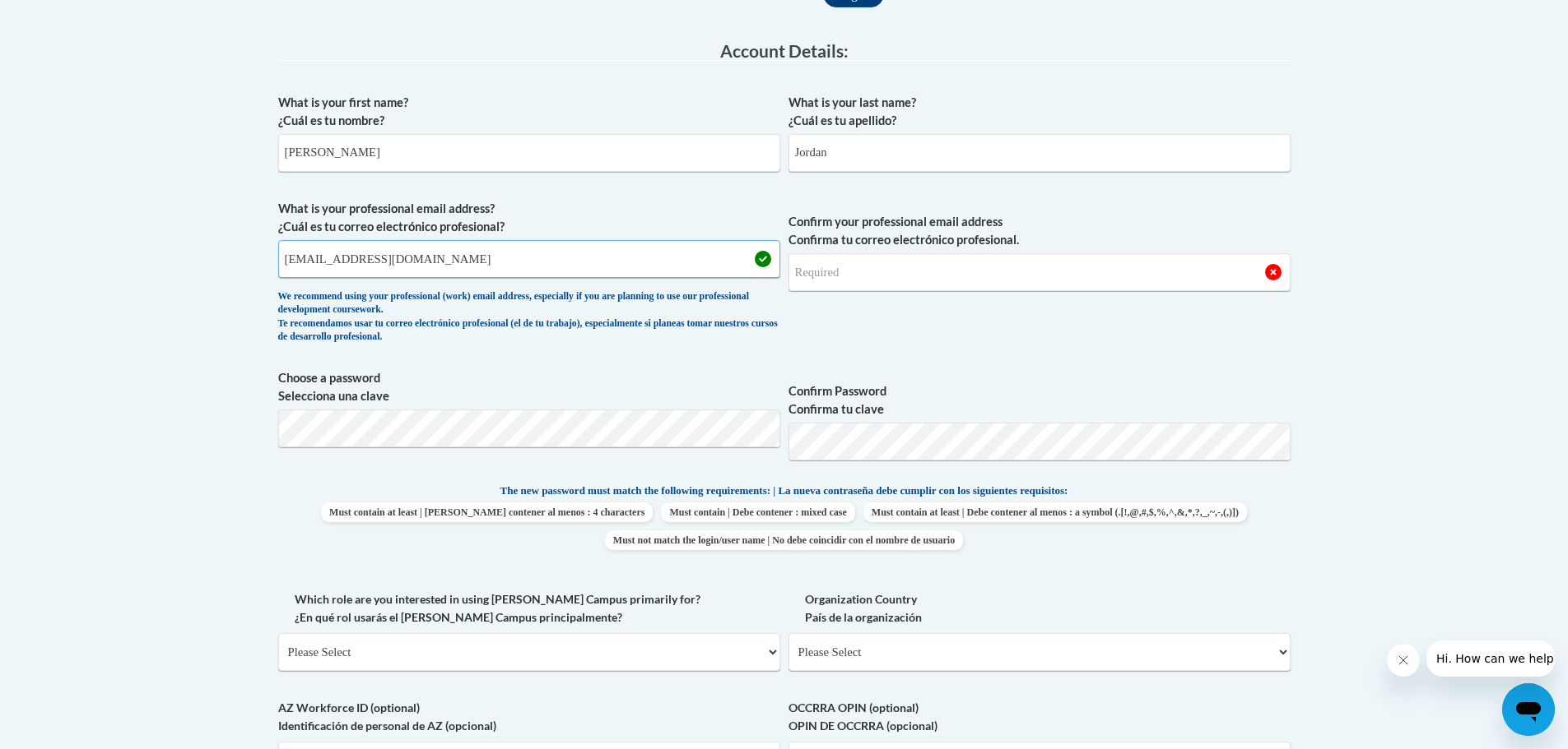
drag, startPoint x: 543, startPoint y: 253, endPoint x: 292, endPoint y: 260, distance: 251.1
click at [292, 260] on input "stepfast69@gmail.com" at bounding box center [528, 258] width 502 height 38
click at [451, 255] on input "stepfast69@gmail.com" at bounding box center [528, 258] width 502 height 38
drag, startPoint x: 451, startPoint y: 255, endPoint x: 295, endPoint y: 256, distance: 156.0
click at [295, 256] on input "stepfast69@gmail.com" at bounding box center [528, 258] width 502 height 38
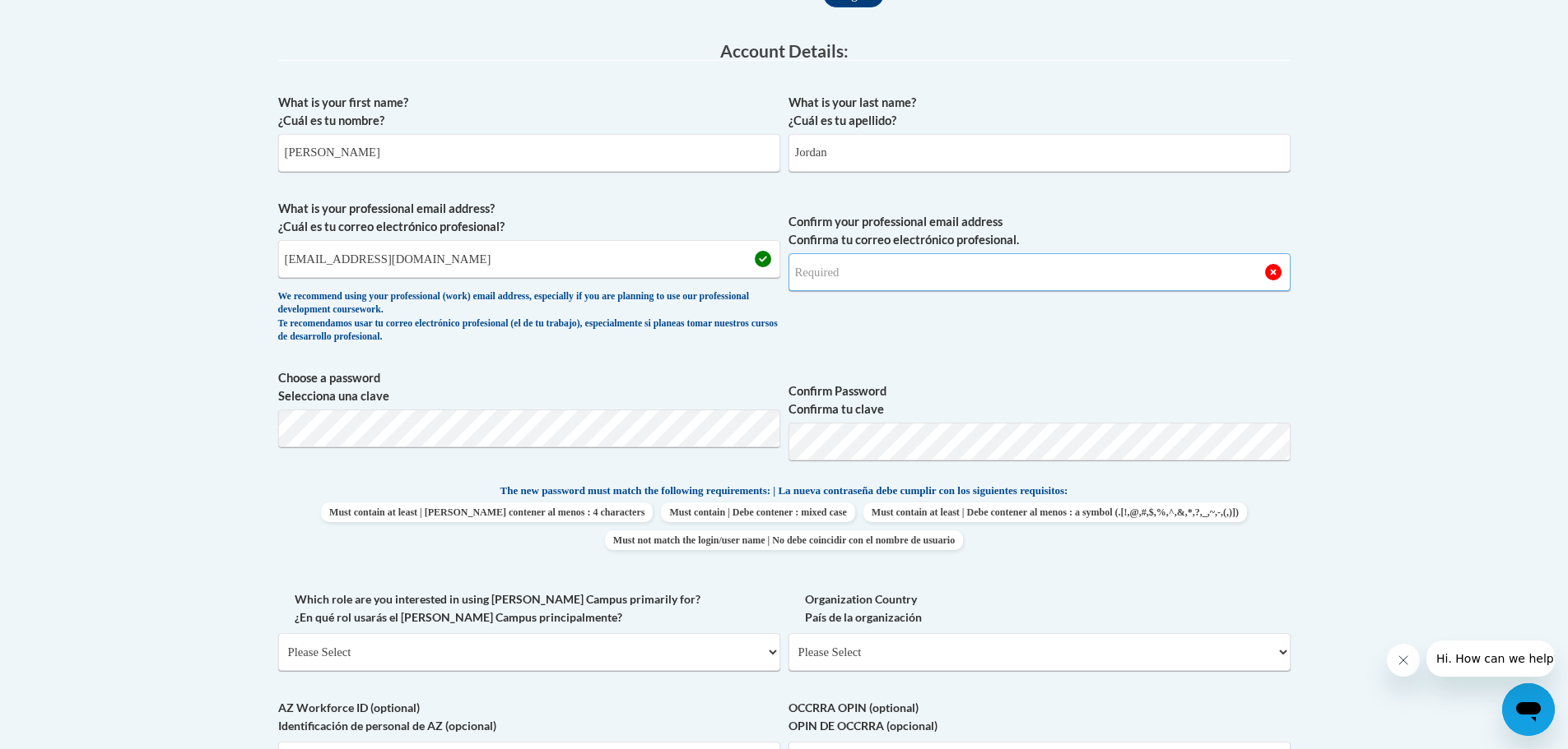
click at [941, 276] on input "Confirm your professional email address Confirma tu correo electrónico profesio…" at bounding box center [1040, 271] width 502 height 38
click at [846, 280] on input "stepfast68@gmail.com" at bounding box center [1040, 271] width 502 height 38
click at [998, 285] on input "stepfast69@gmail.com" at bounding box center [1040, 271] width 502 height 38
type input "stepfast69@gmail.com"
click at [809, 340] on span "Confirm your professional email address Confirma tu correo electrónico profesio…" at bounding box center [1040, 276] width 502 height 152
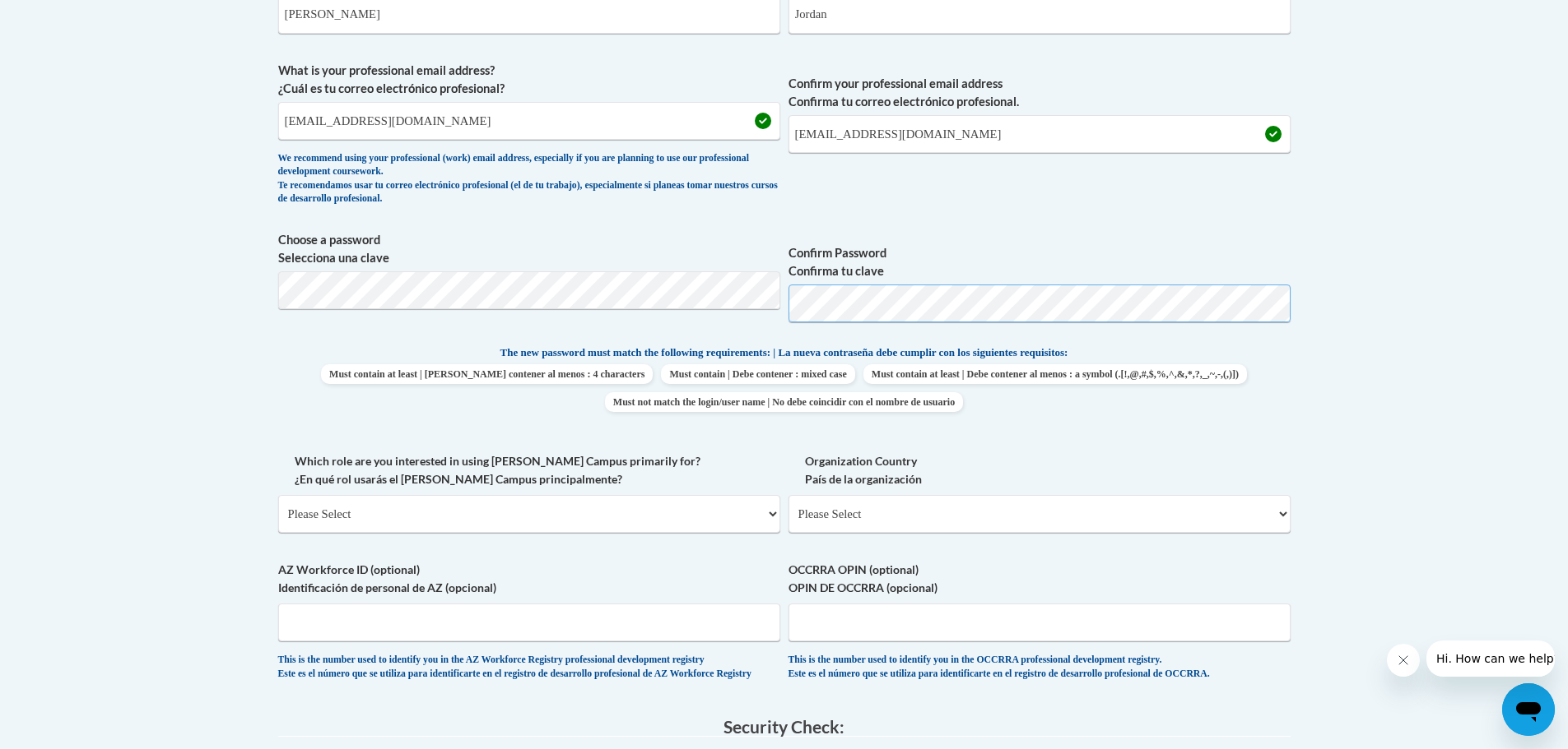
scroll to position [576, 0]
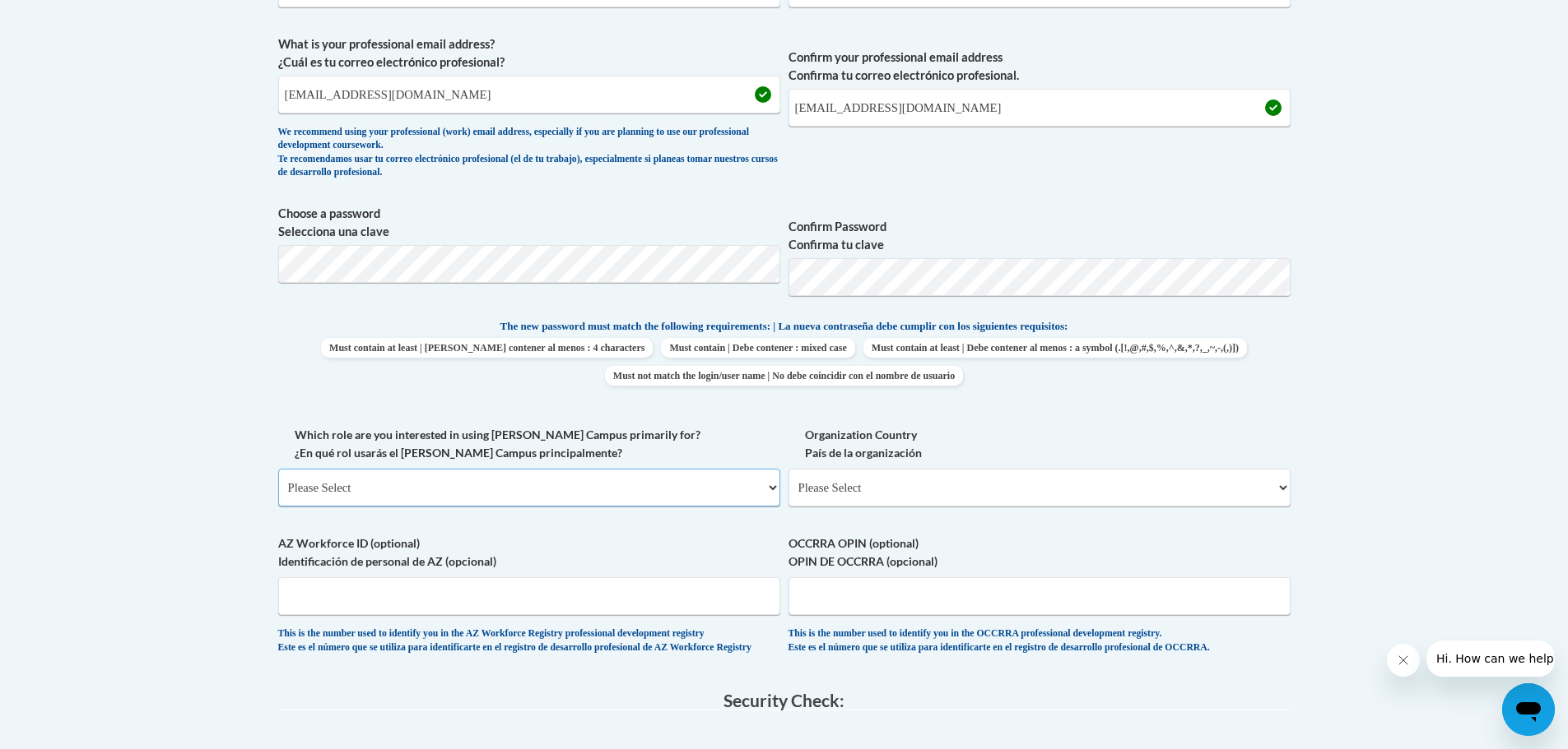
click at [597, 477] on select "Please Select College/University | Colegio/Universidad Community/Nonprofit Part…" at bounding box center [528, 487] width 502 height 38
select select "fbf2d438-af2f-41f8-98f1-81c410e29de3"
click at [278, 469] on select "Please Select College/University | Colegio/Universidad Community/Nonprofit Part…" at bounding box center [528, 487] width 502 height 38
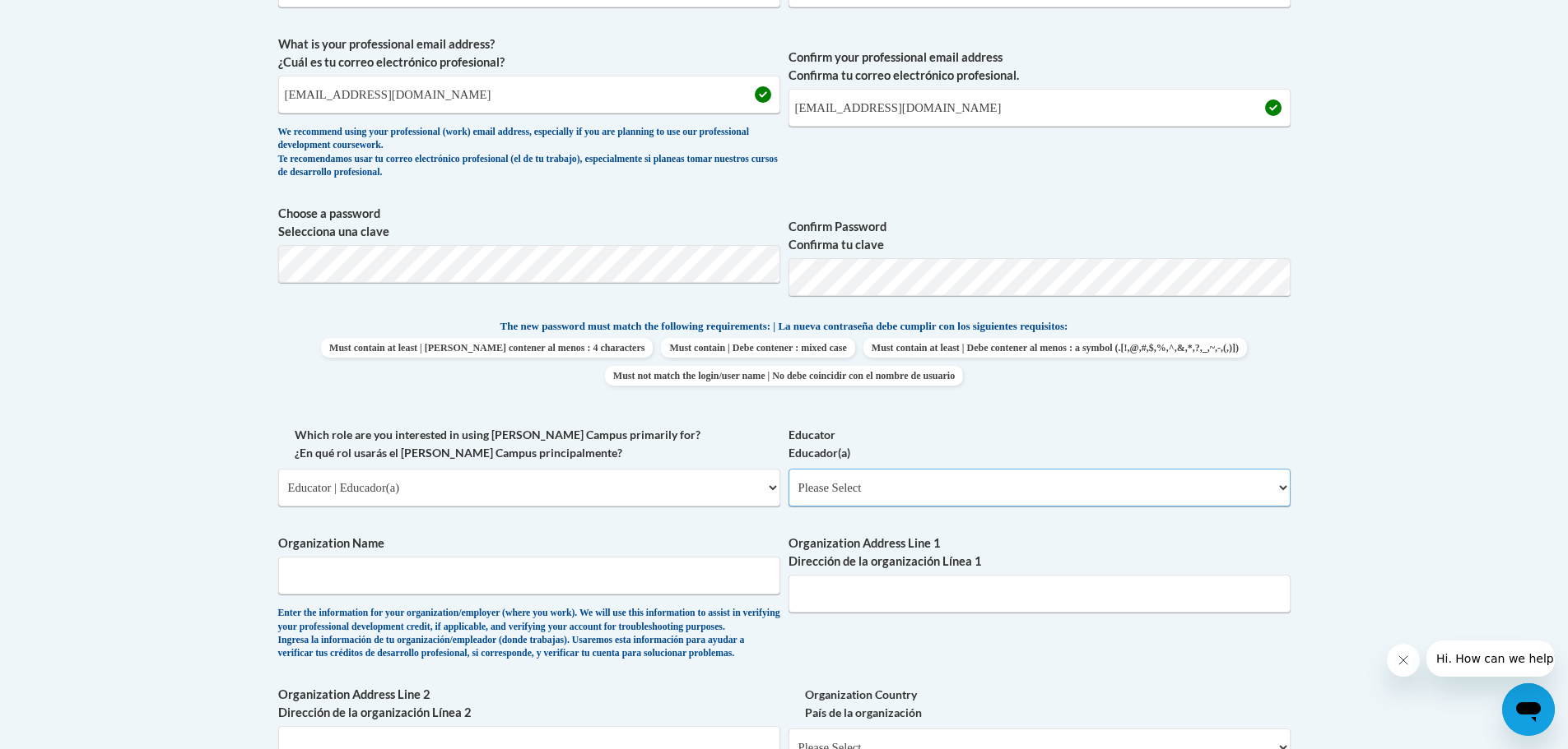
click at [846, 484] on select "Please Select Early Learning/Daycare Teacher/Family Home Care Provider | Maestr…" at bounding box center [1040, 487] width 502 height 38
select select "6732b29e-f5f4-40e4-a595-7dafd2b8fb29"
click at [789, 469] on select "Please Select Early Learning/Daycare Teacher/Family Home Care Provider | Maestr…" at bounding box center [1040, 487] width 502 height 38
click at [469, 586] on input "Organization Name" at bounding box center [528, 575] width 502 height 38
type input "DHCDC"
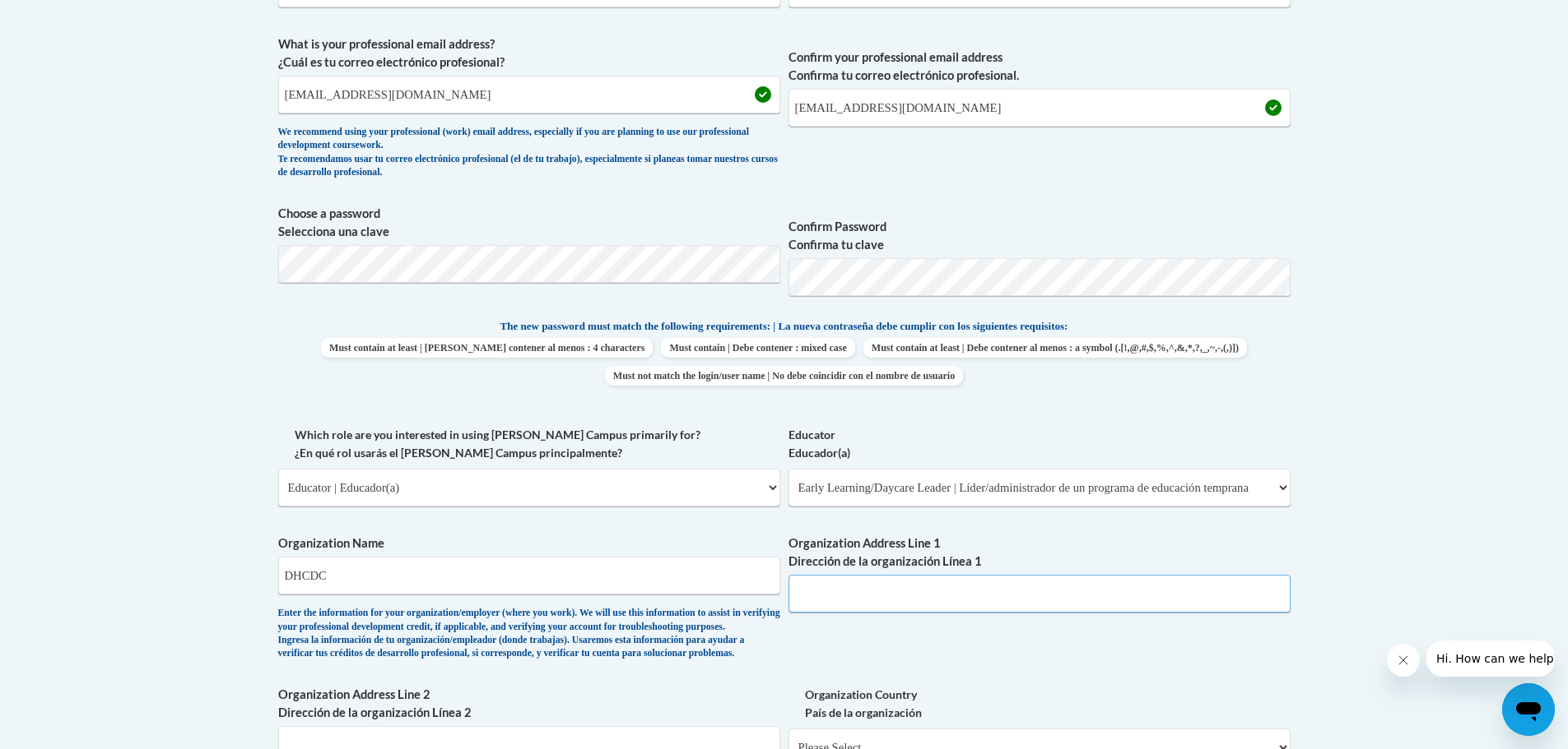
click at [852, 599] on input "Organization Address Line 1 Dirección de la organización Línea 1" at bounding box center [1040, 594] width 502 height 38
type input "1026 Ponce De Leon Ave"
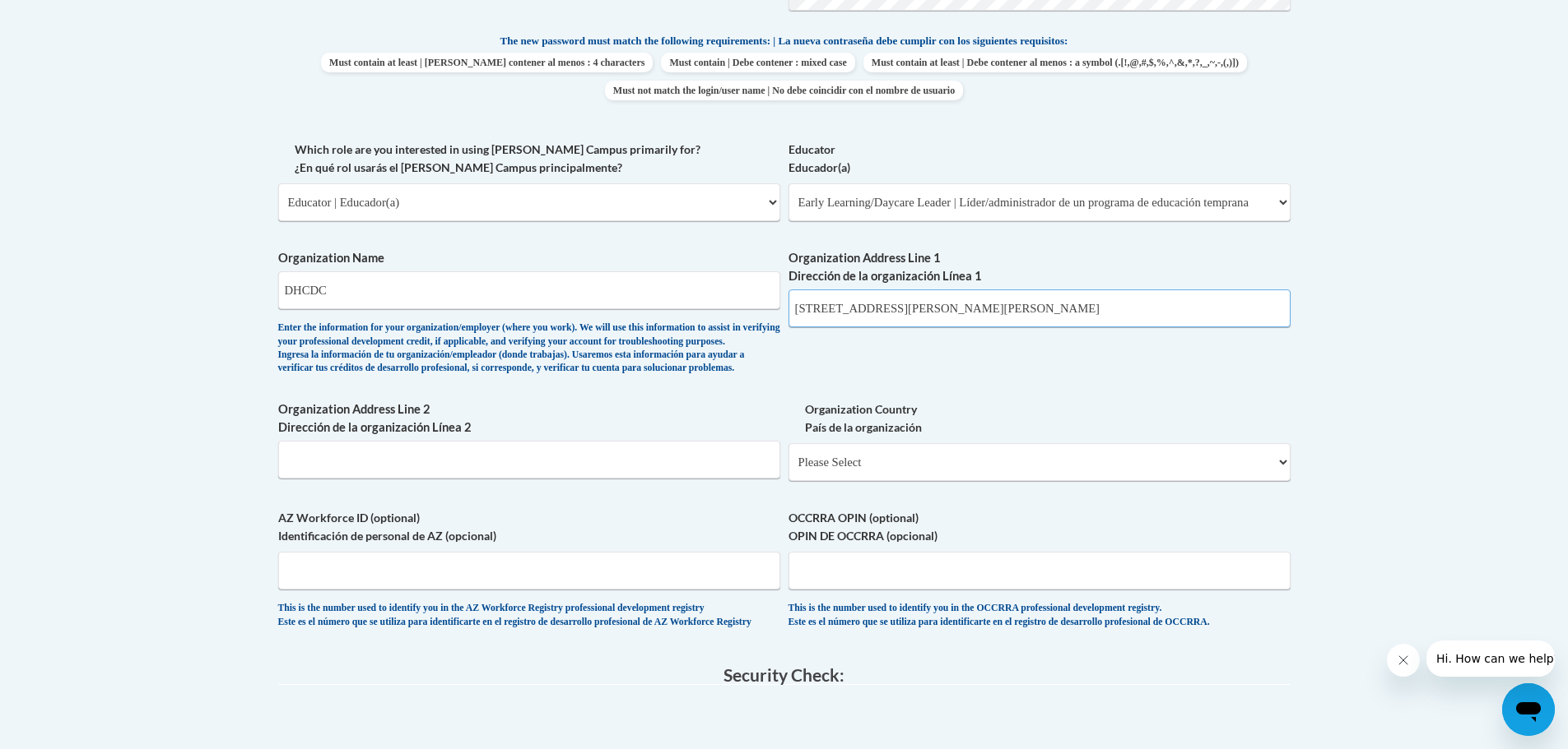
scroll to position [904, 0]
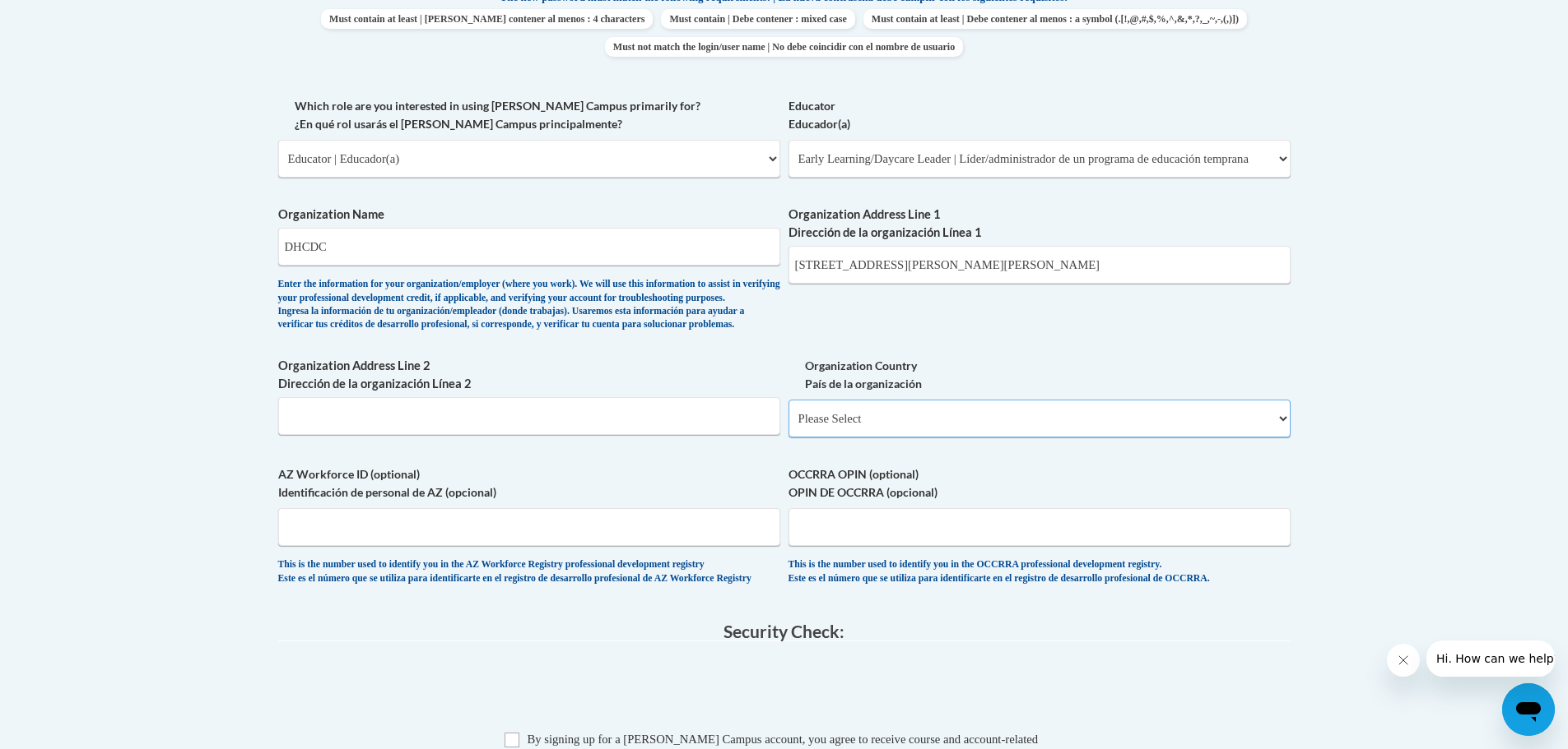
click at [845, 437] on select "Please Select United States | Estados Unidos Outside of the United States | Fue…" at bounding box center [1040, 418] width 502 height 38
select select "ad49bcad-a171-4b2e-b99c-48b446064914"
click at [789, 426] on select "Please Select United States | Estados Unidos Outside of the United States | Fue…" at bounding box center [1040, 418] width 502 height 38
select select
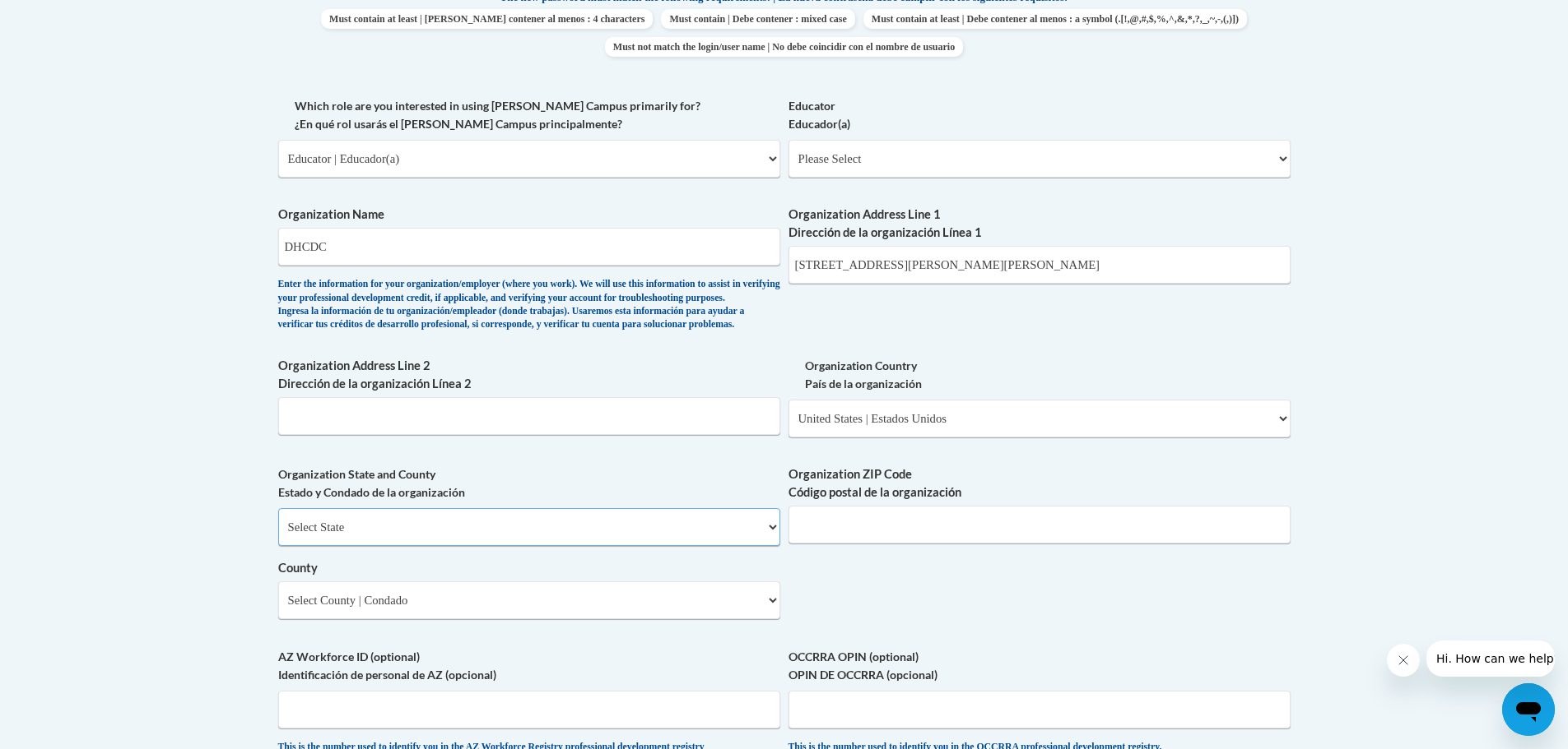
click at [673, 546] on select "Select State Alabama Alaska Arizona Arkansas California Colorado Connecticut De…" at bounding box center [528, 526] width 502 height 38
select select "Georgia"
click at [278, 535] on select "Select State Alabama Alaska Arizona Arkansas California Colorado Connecticut De…" at bounding box center [528, 526] width 502 height 38
click at [942, 544] on input "Organization ZIP Code Código postal de la organización" at bounding box center [1040, 524] width 502 height 38
type input "30306"
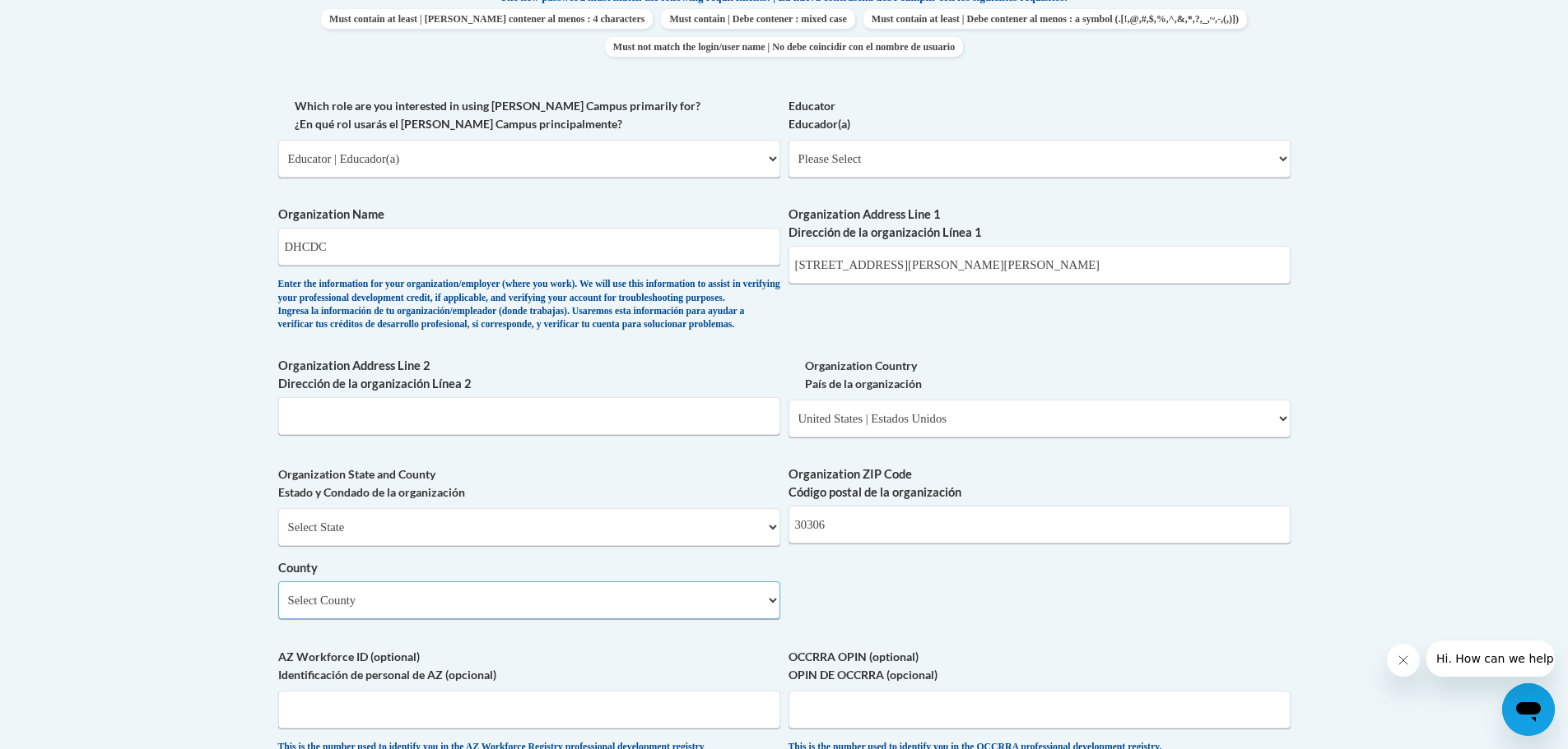
click at [437, 619] on select "Select County Appling Atkinson Bacon Baker Baldwin Banks Barrow Bartow Ben Hill…" at bounding box center [528, 600] width 502 height 38
select select "Fulton"
click at [278, 608] on select "Select County Appling Atkinson Bacon Baker Baldwin Banks Barrow Bartow Ben Hill…" at bounding box center [528, 600] width 502 height 38
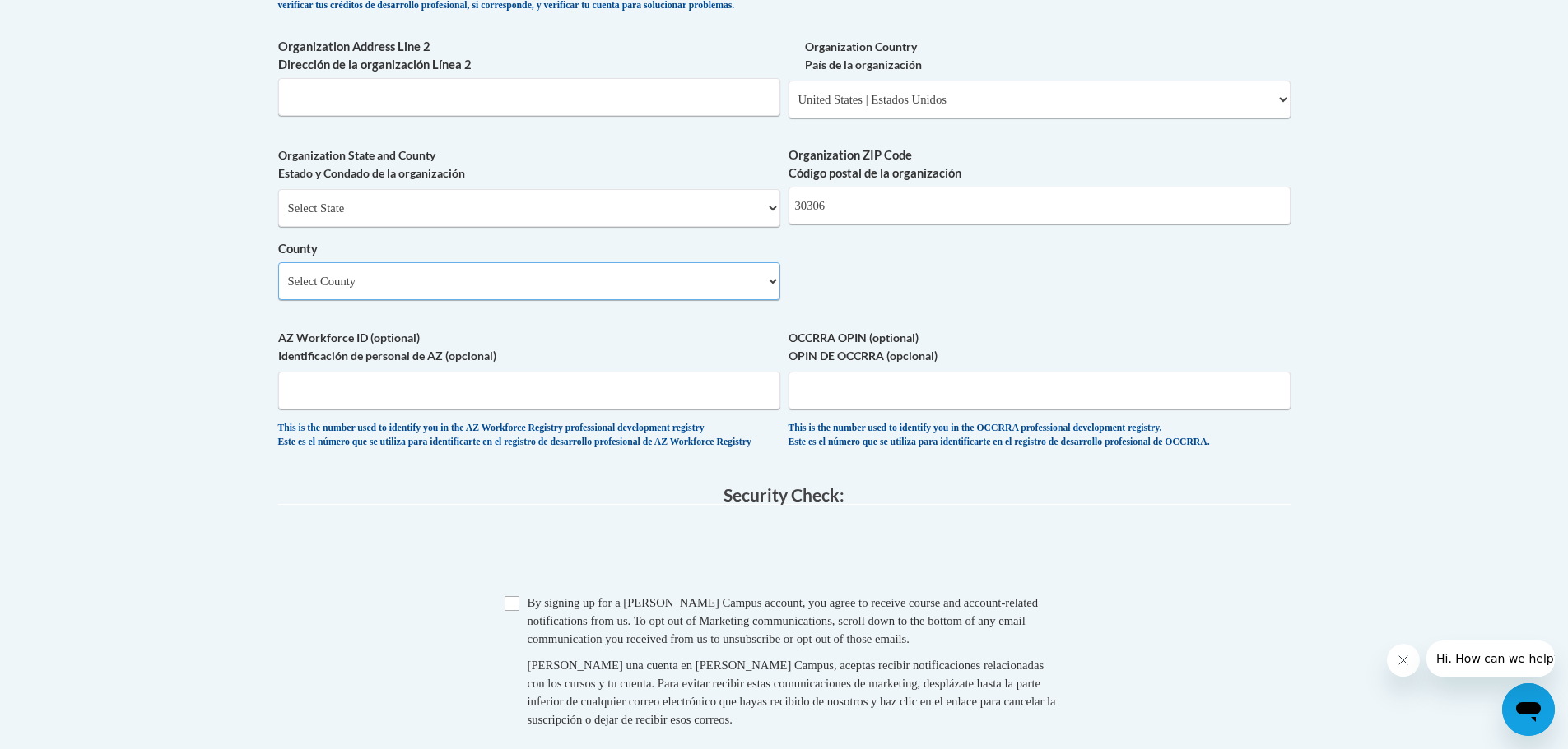
scroll to position [1316, 0]
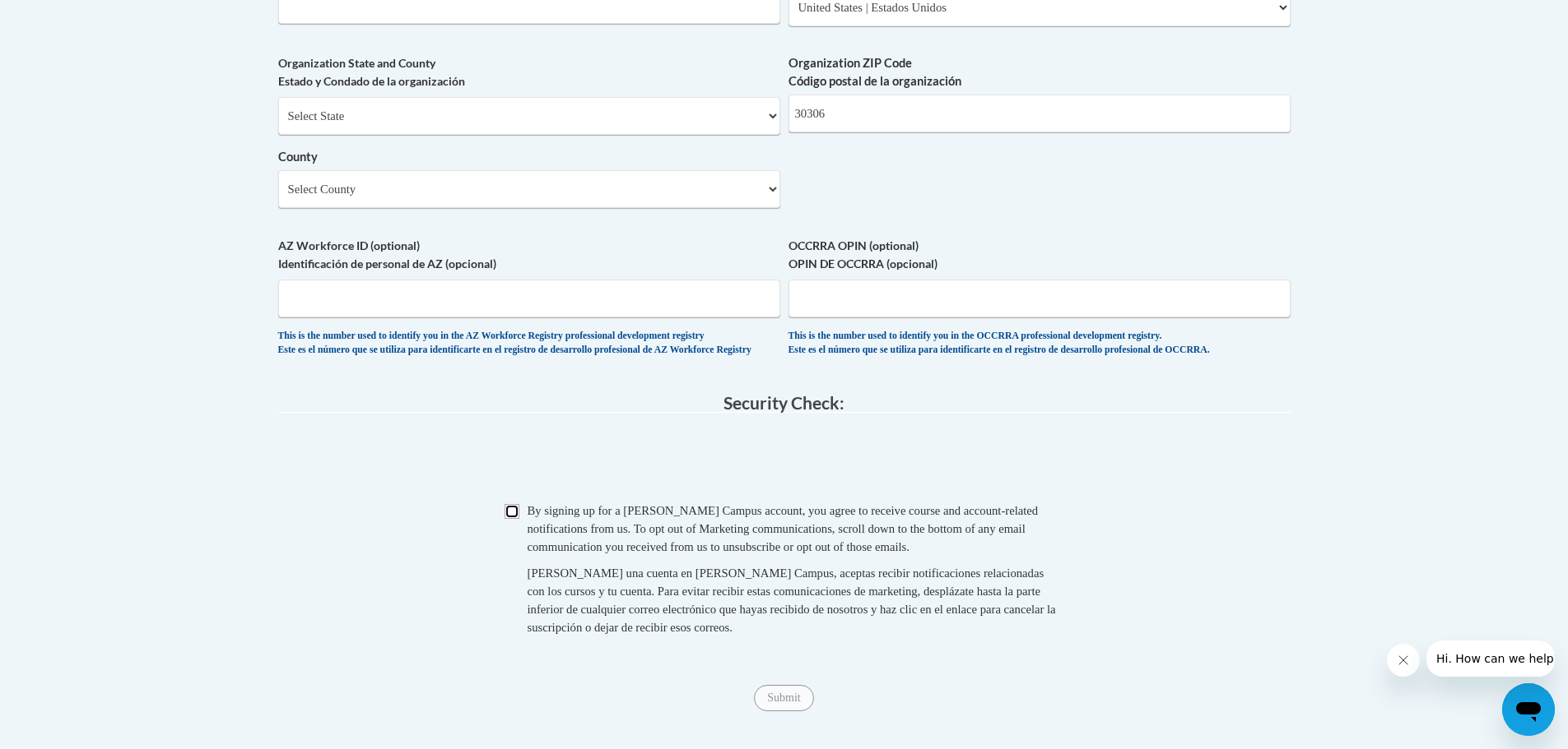
click at [515, 519] on input "Checkbox" at bounding box center [512, 512] width 15 height 15
checkbox input "true"
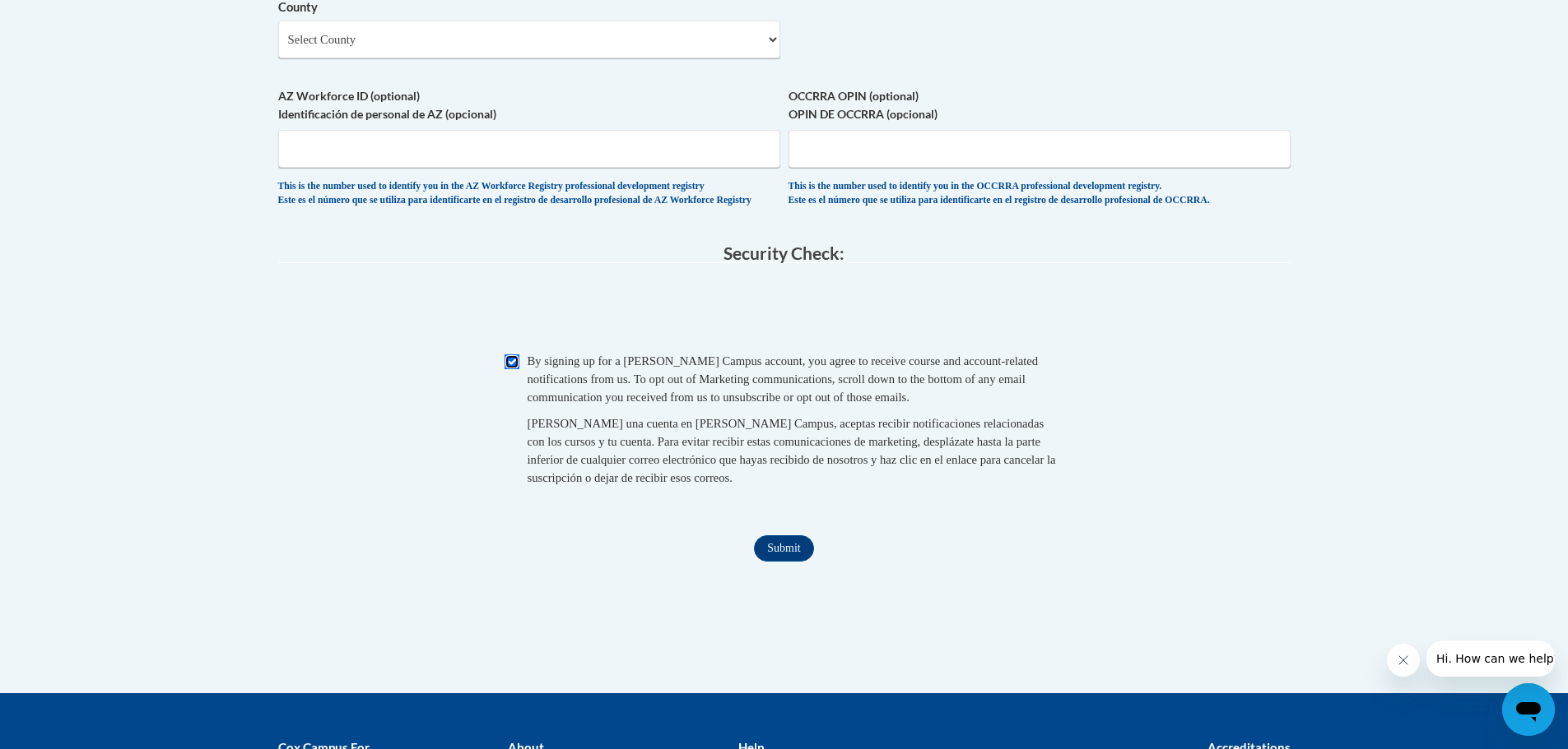
scroll to position [1645, 0]
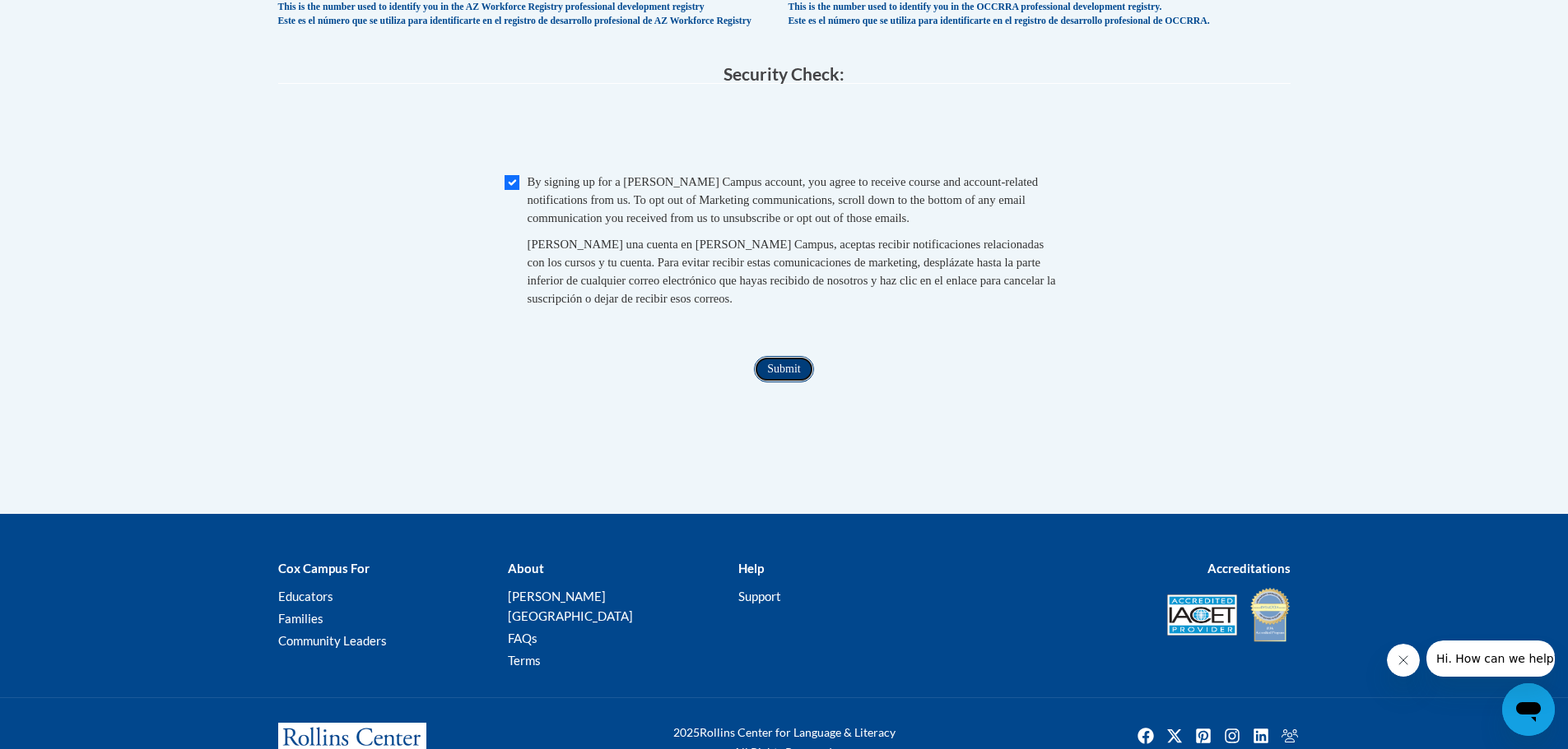
click at [789, 382] on input "Submit" at bounding box center [784, 369] width 59 height 26
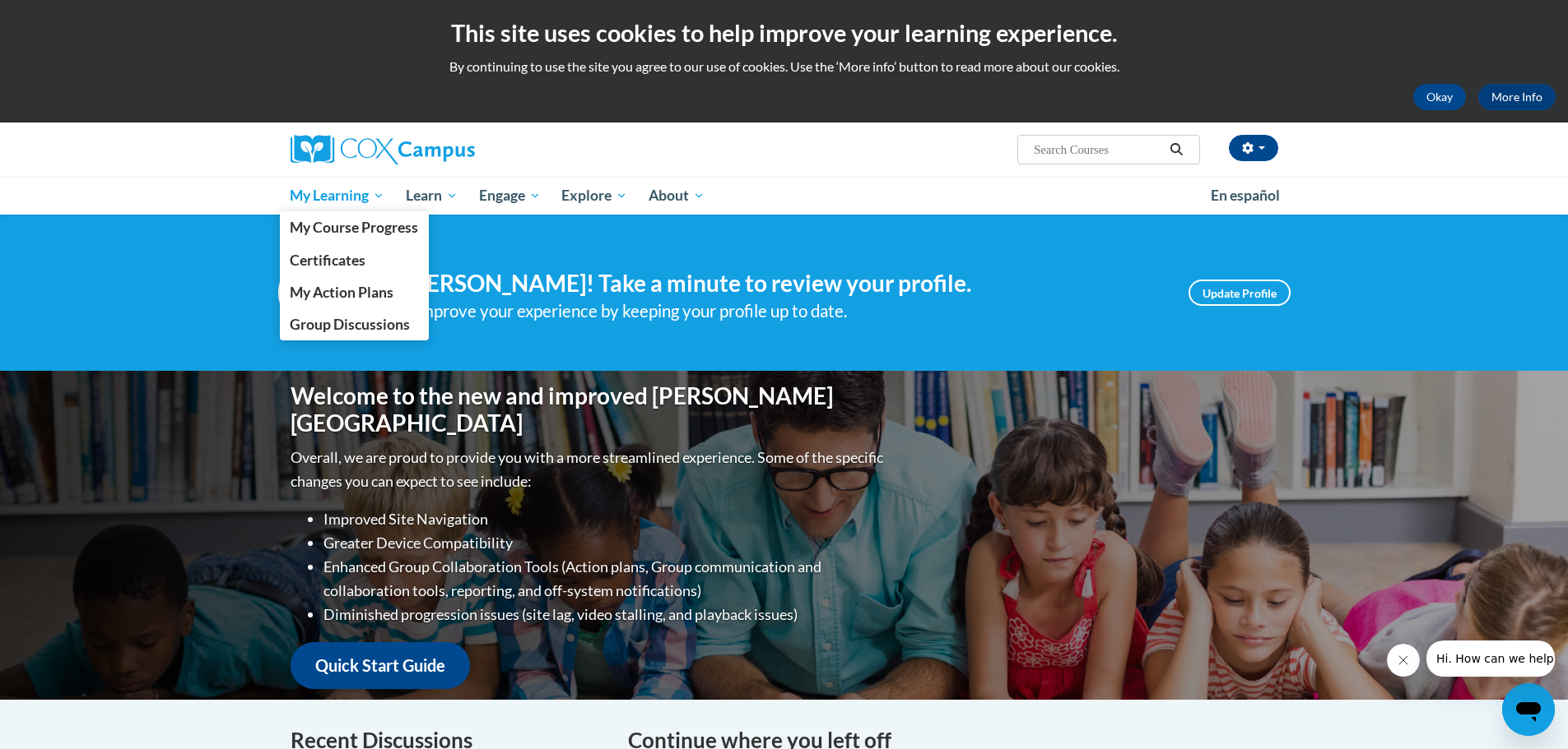
click at [327, 209] on link "My Learning" at bounding box center [337, 196] width 116 height 38
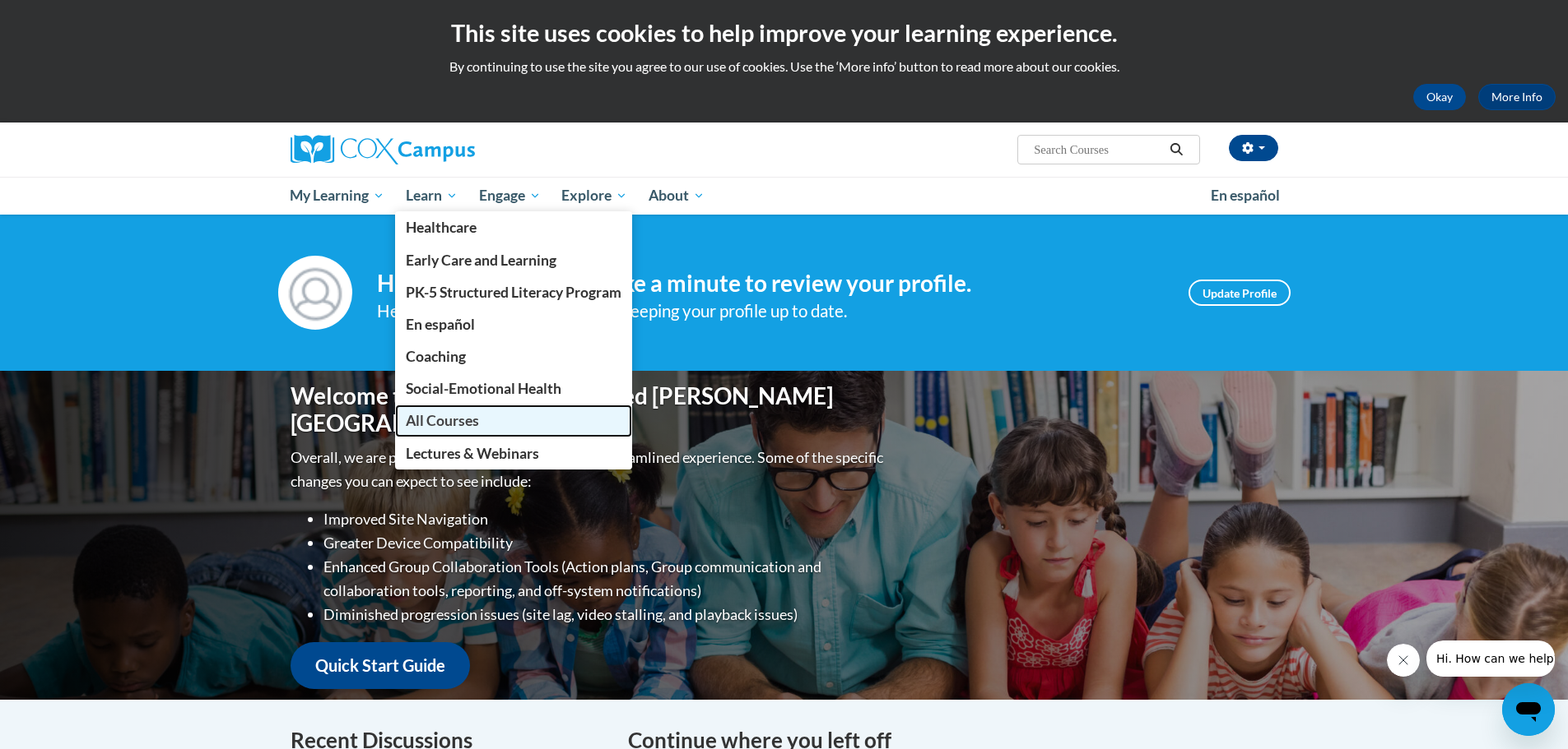
click at [462, 419] on span "All Courses" at bounding box center [442, 421] width 73 height 17
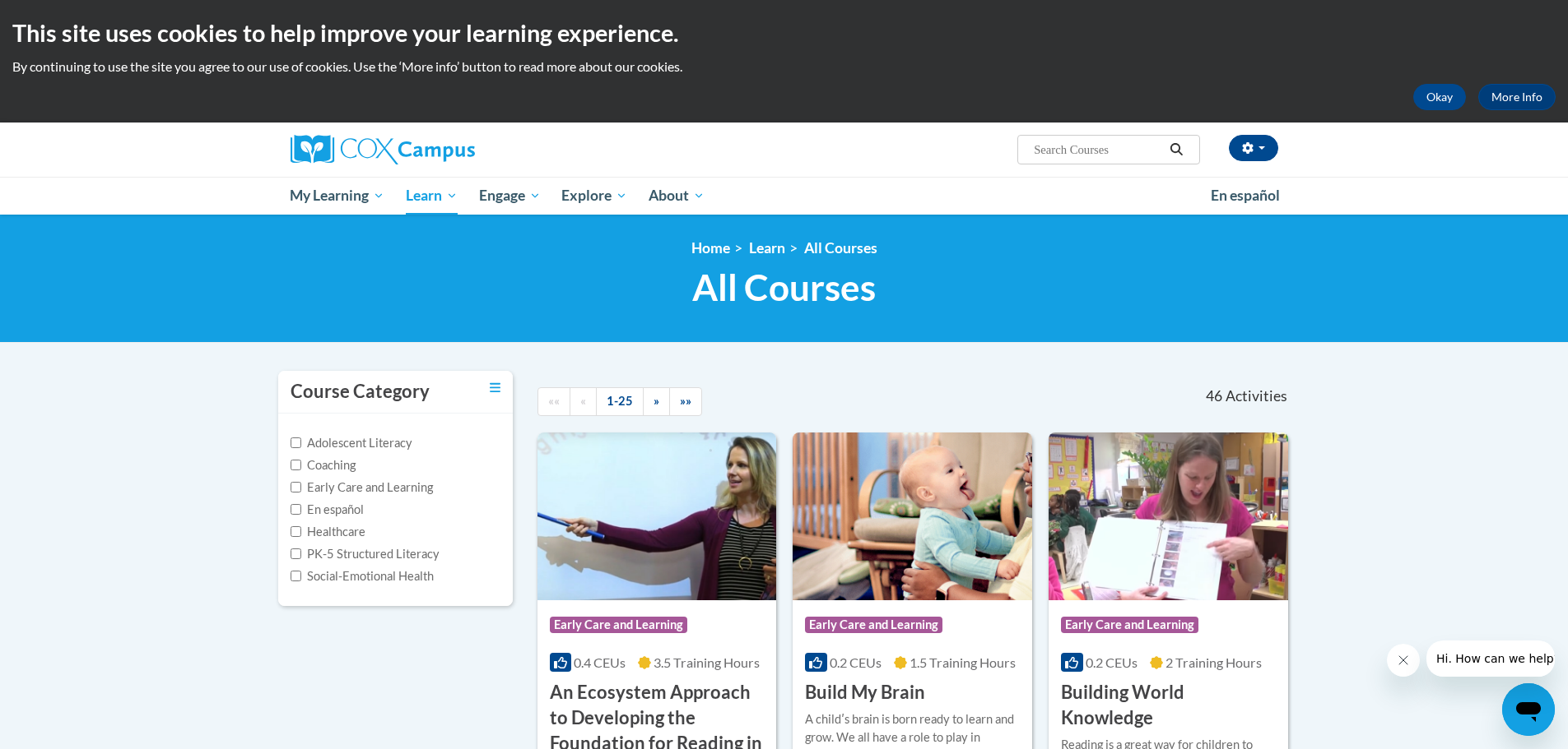
click at [1060, 155] on input "Search..." at bounding box center [1097, 149] width 132 height 20
type input "power of language"
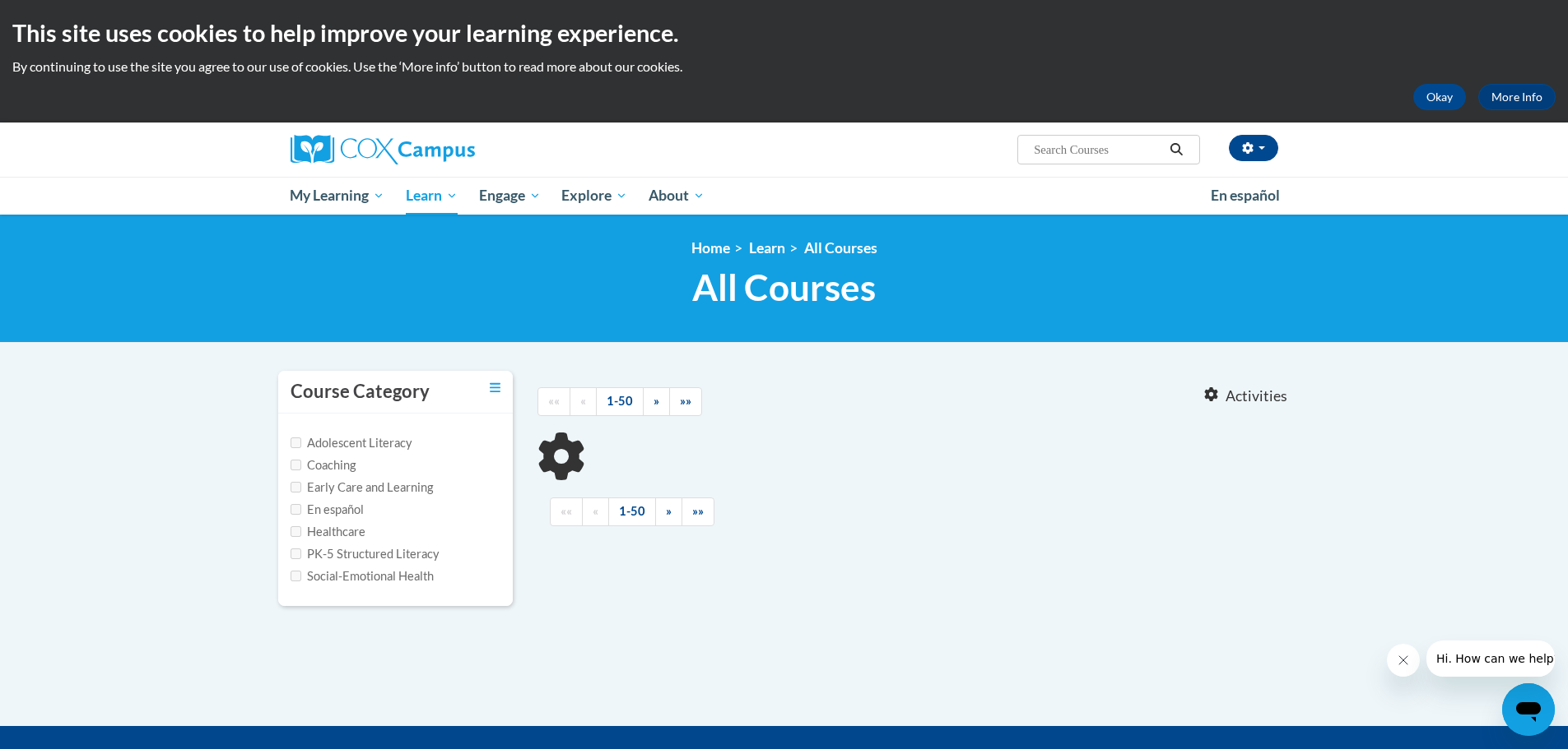
type input "power of language"
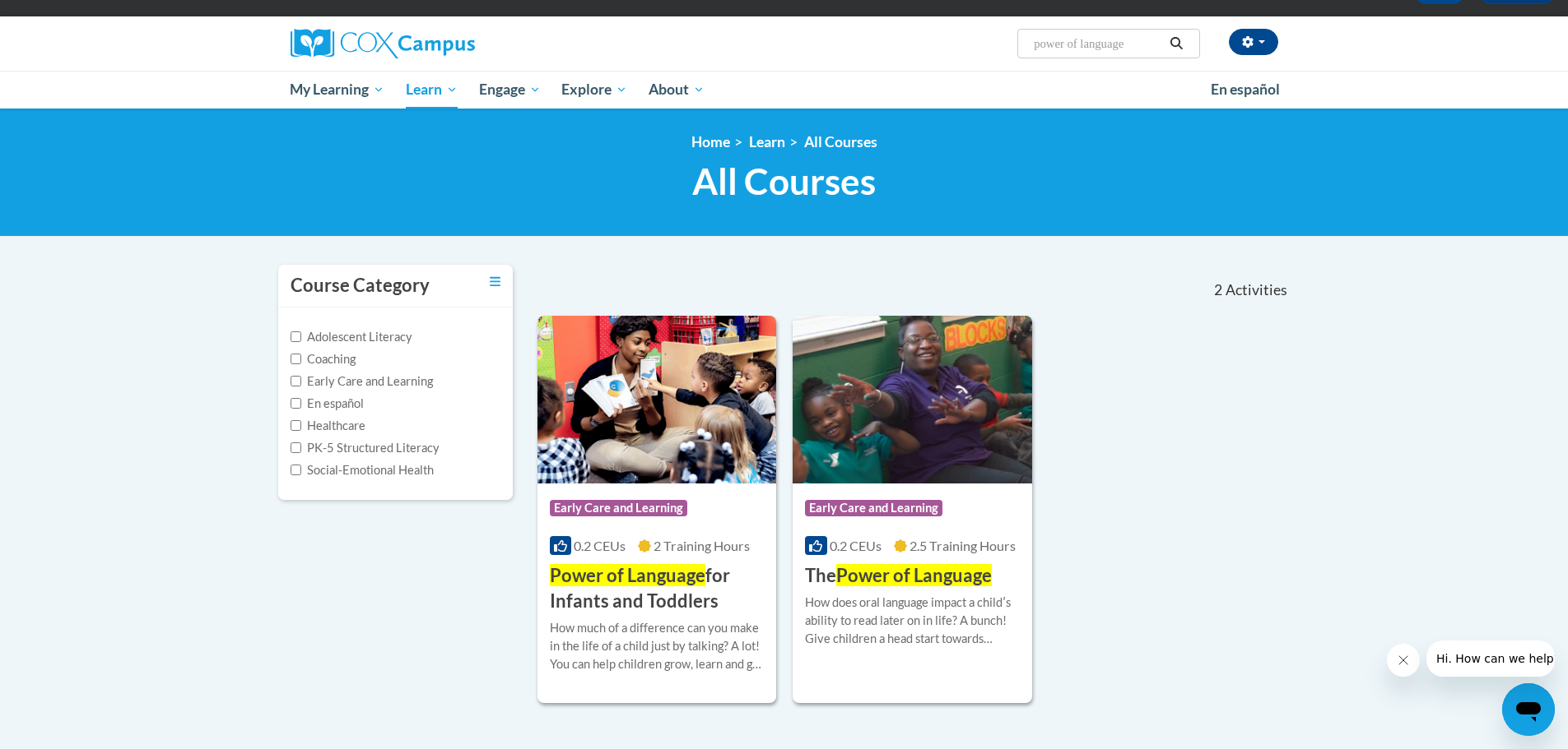
scroll to position [247, 0]
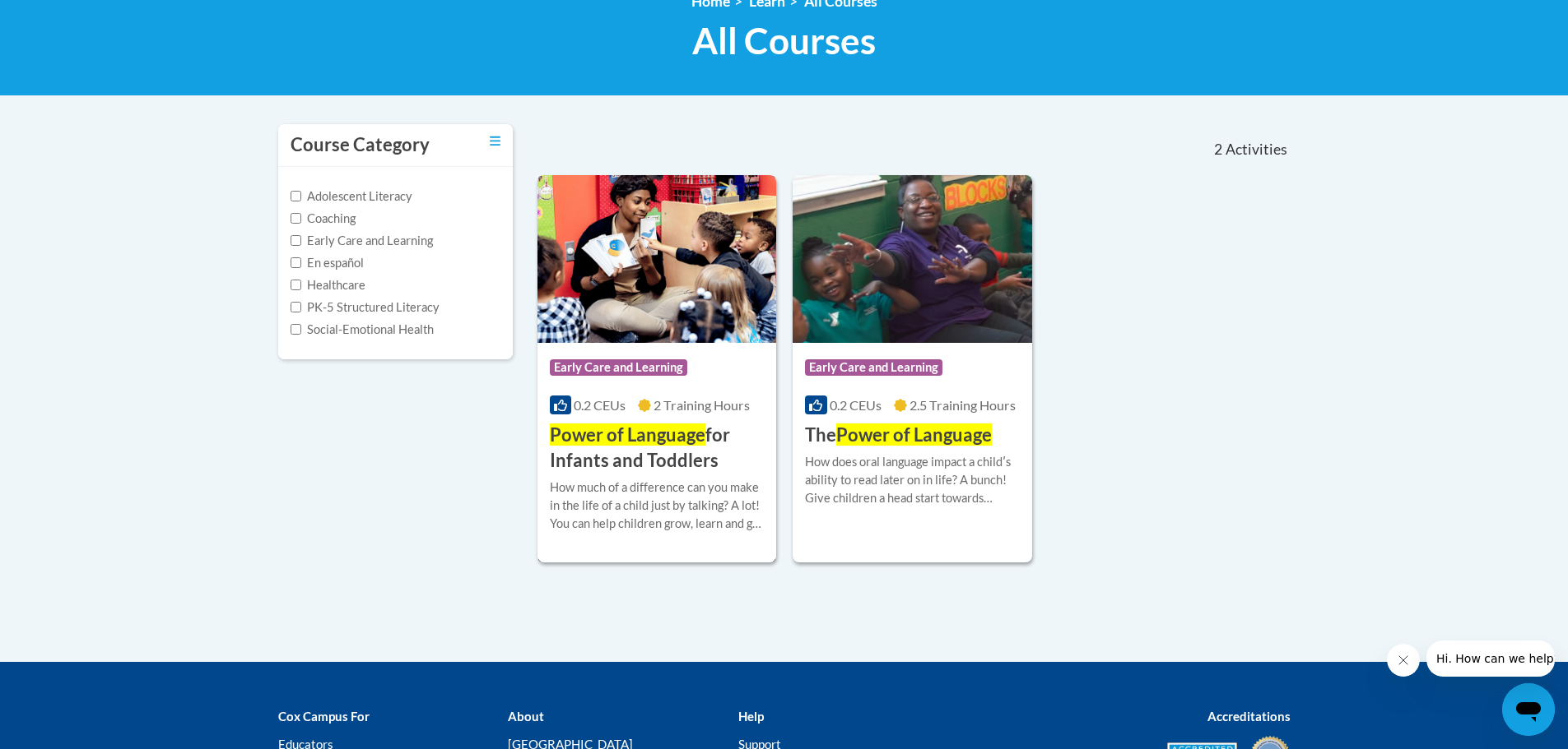
click at [687, 389] on div "Course Category: Early Care and Learning 0.2 CEUs 2 Training Hours COURSE Power…" at bounding box center [657, 409] width 239 height 131
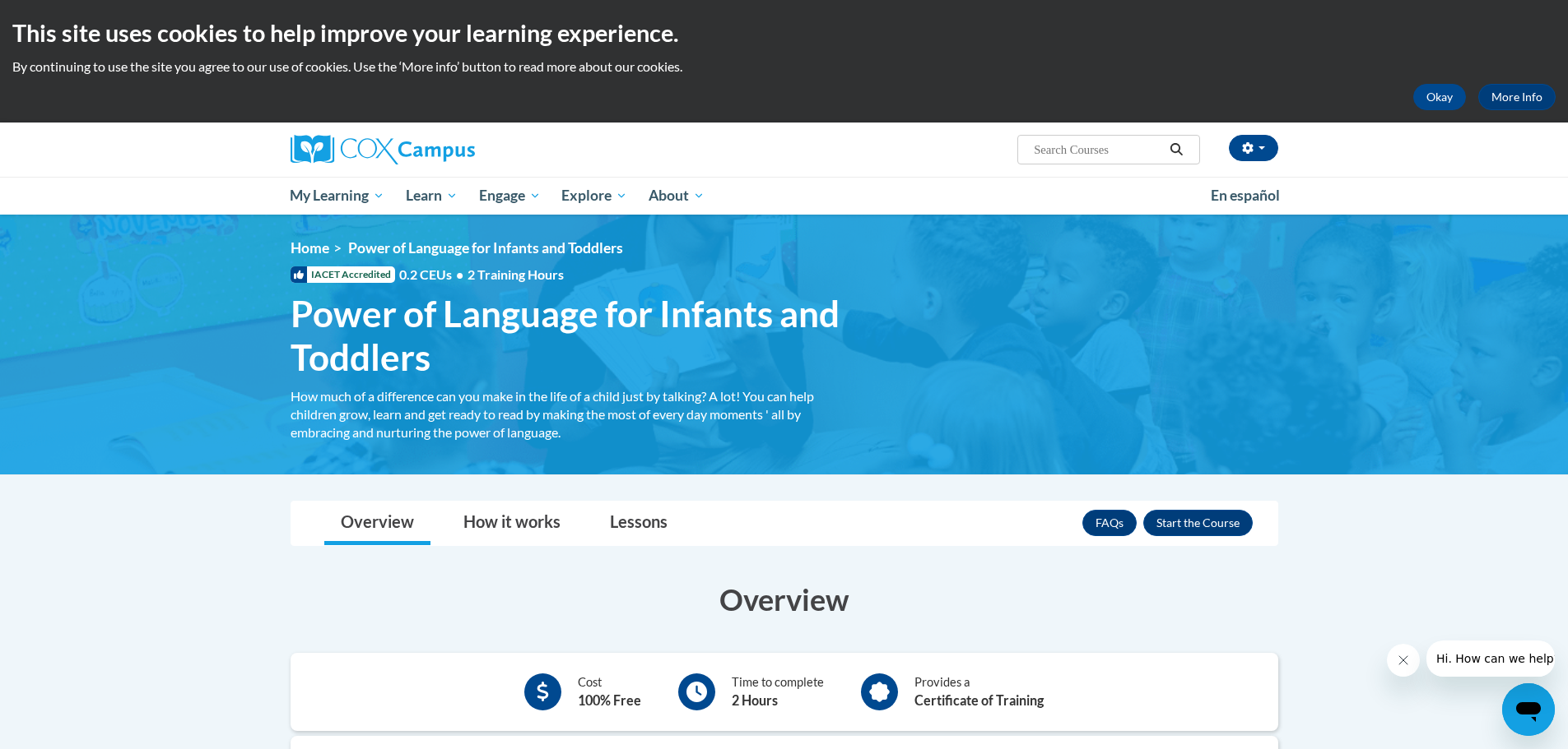
click at [1074, 154] on input "Search..." at bounding box center [1097, 149] width 132 height 20
click at [1135, 160] on input "Search..." at bounding box center [1097, 149] width 132 height 20
type input "talk with me"
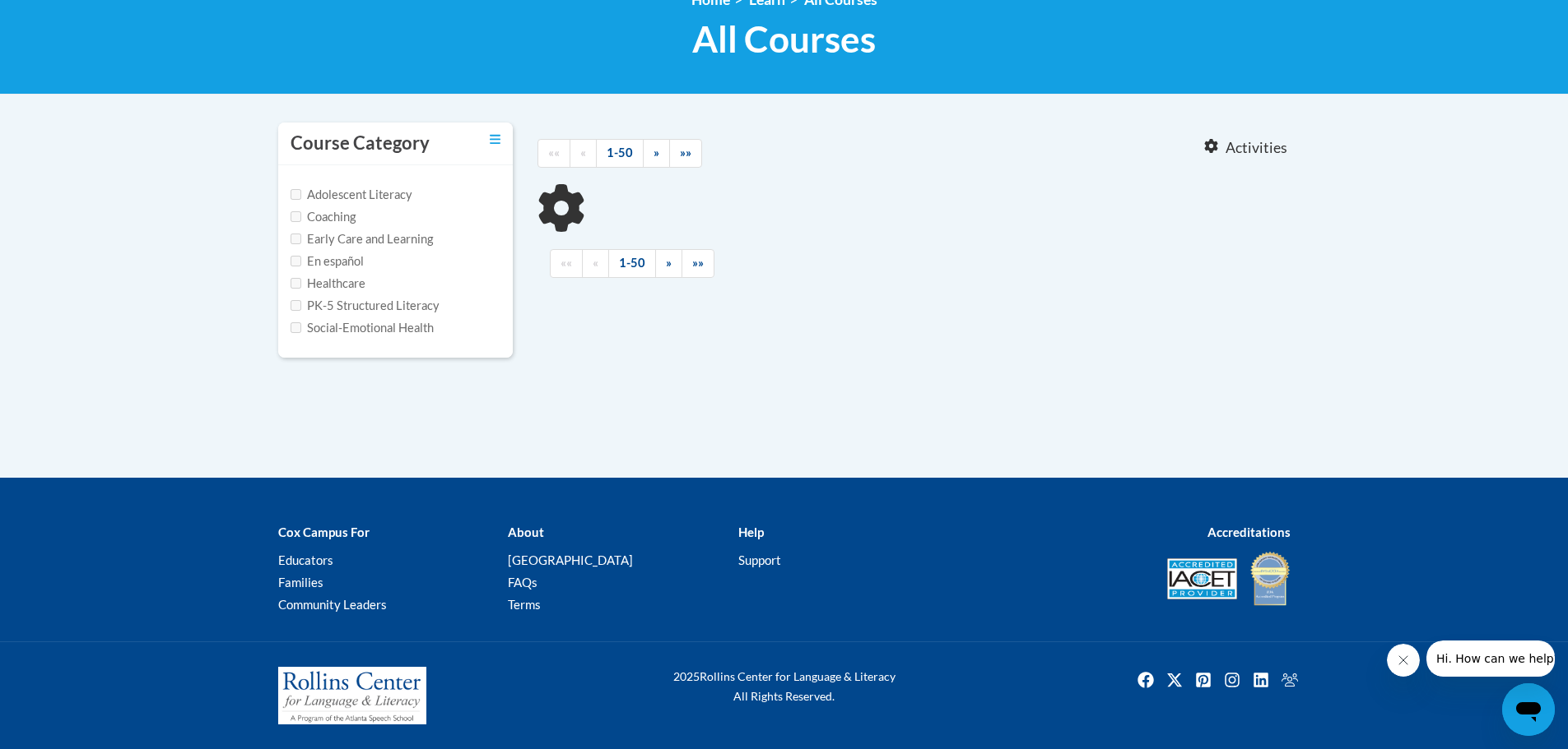
type input "talk with me"
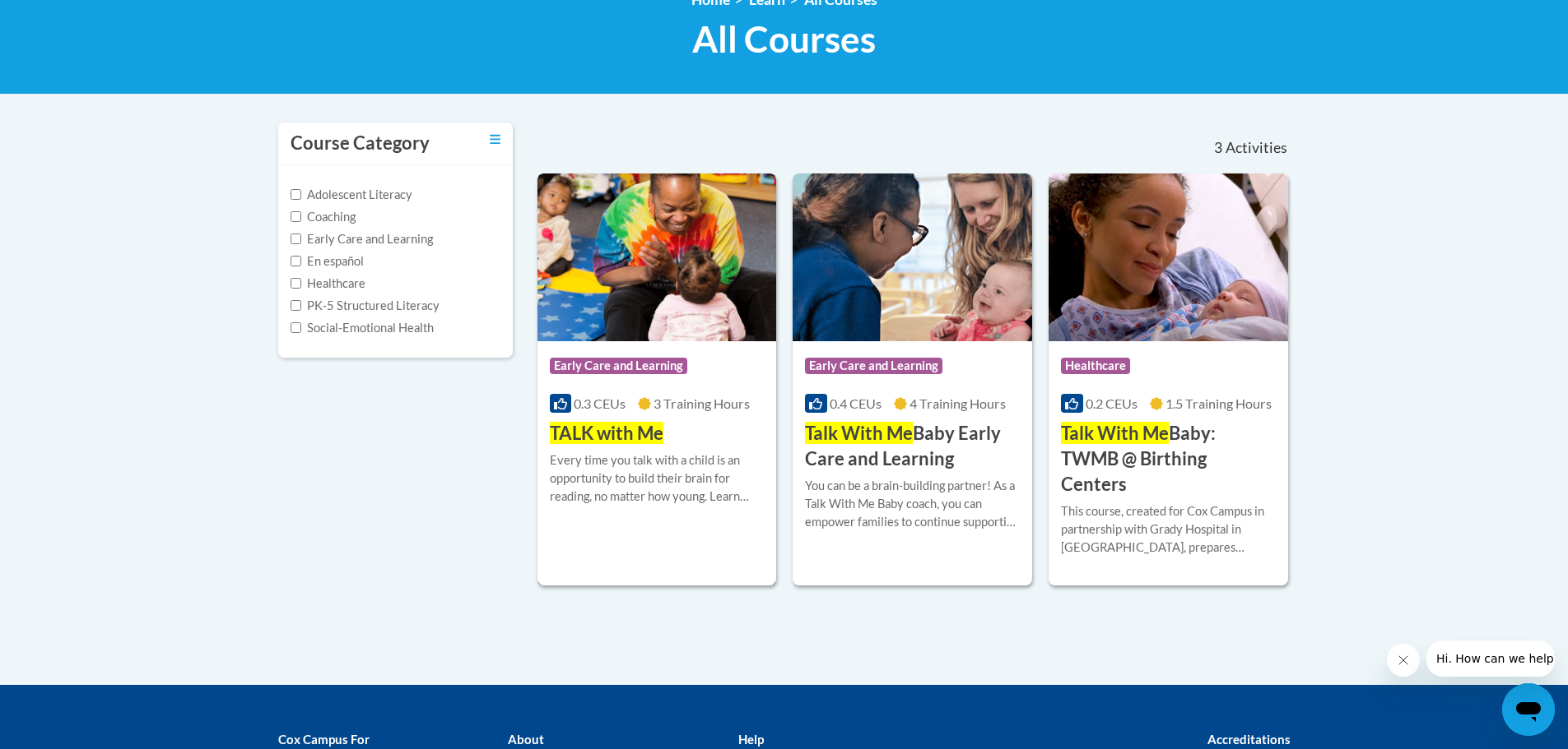
click at [744, 307] on img at bounding box center [657, 258] width 239 height 168
